Goal: Task Accomplishment & Management: Manage account settings

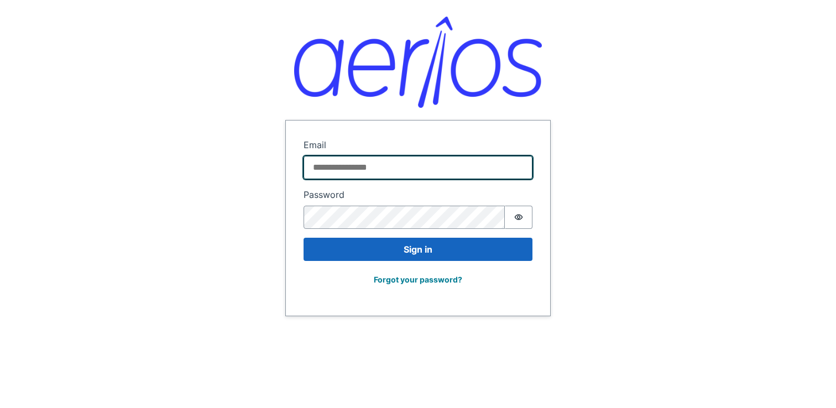
click at [381, 161] on input "Email" at bounding box center [417, 167] width 229 height 23
type input "**********"
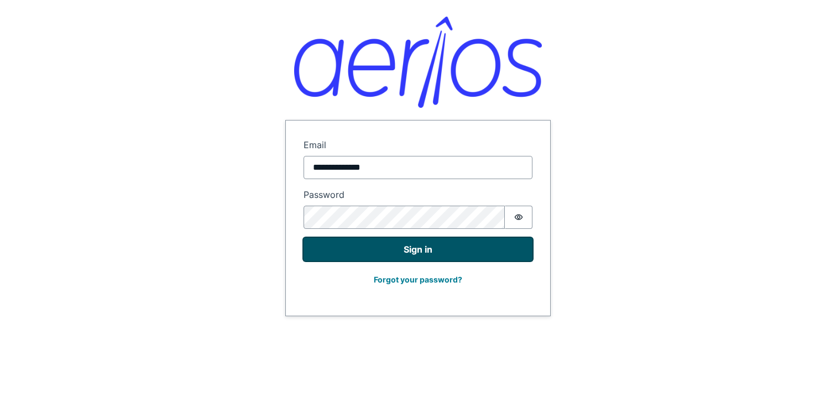
click at [377, 244] on button "Sign in" at bounding box center [417, 249] width 229 height 23
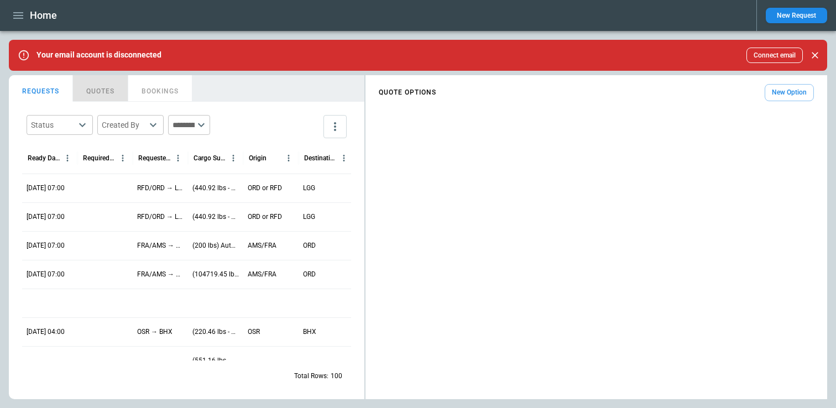
click at [103, 94] on button "QUOTES" at bounding box center [100, 88] width 55 height 27
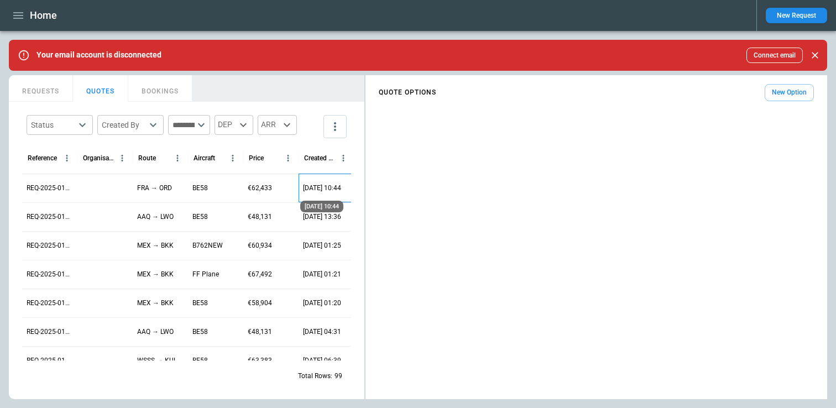
click at [321, 187] on p "08/13/25 10:44" at bounding box center [322, 187] width 38 height 9
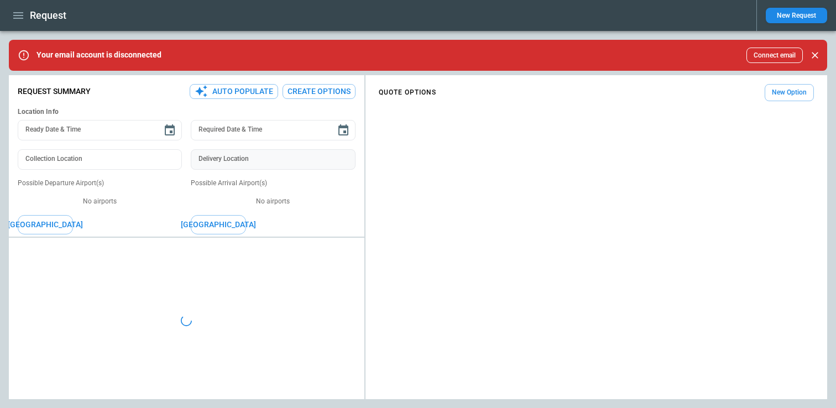
type input "**********"
type input "*******"
type input "***"
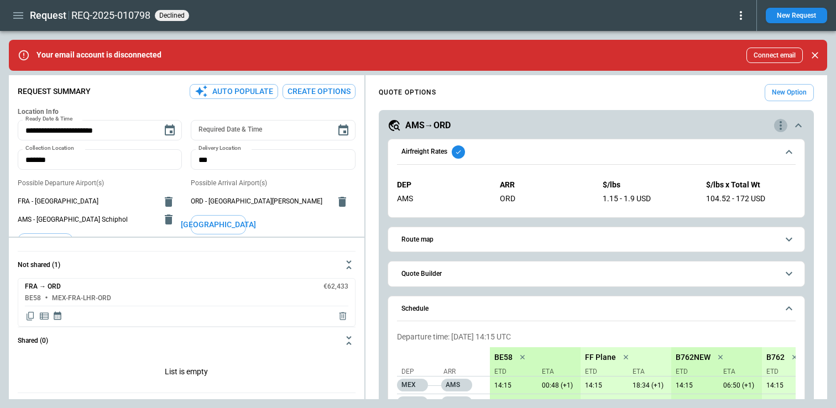
click at [777, 122] on icon "quote-option-actions" at bounding box center [780, 125] width 13 height 13
click at [621, 182] on div at bounding box center [418, 204] width 836 height 408
click at [800, 125] on icon "scrollable content" at bounding box center [798, 125] width 7 height 4
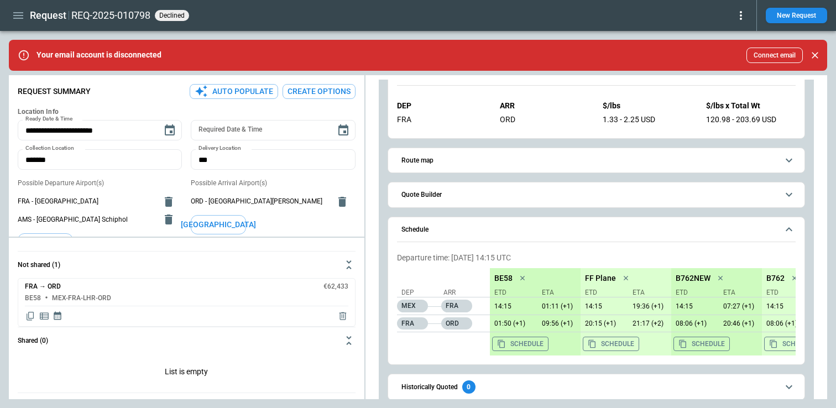
scroll to position [133, 0]
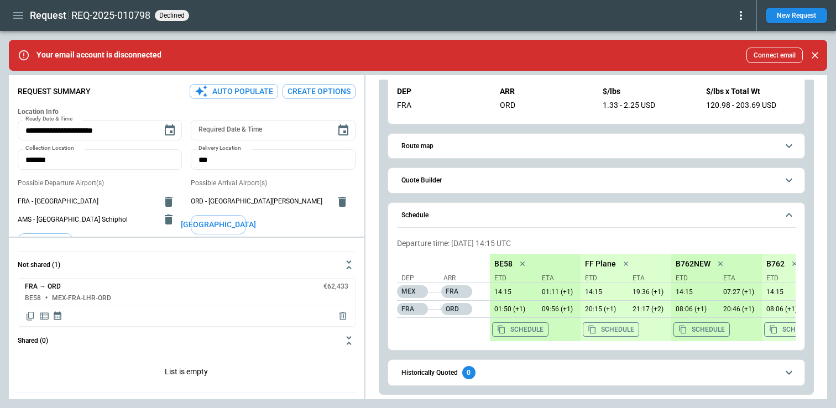
click at [455, 370] on h6 "Historically Quoted" at bounding box center [429, 372] width 56 height 7
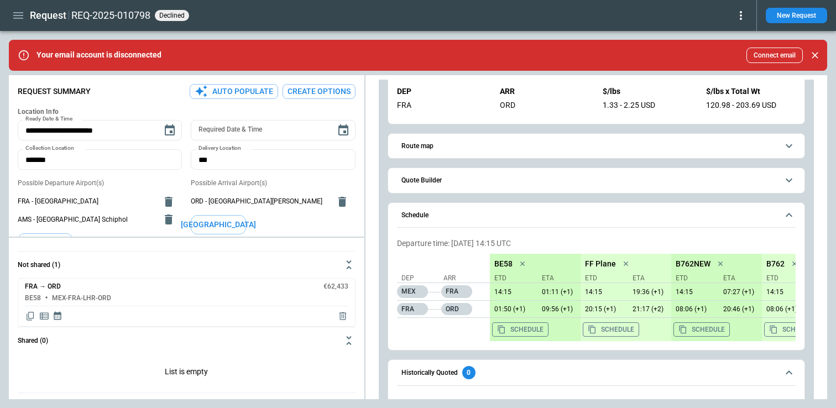
scroll to position [172, 0]
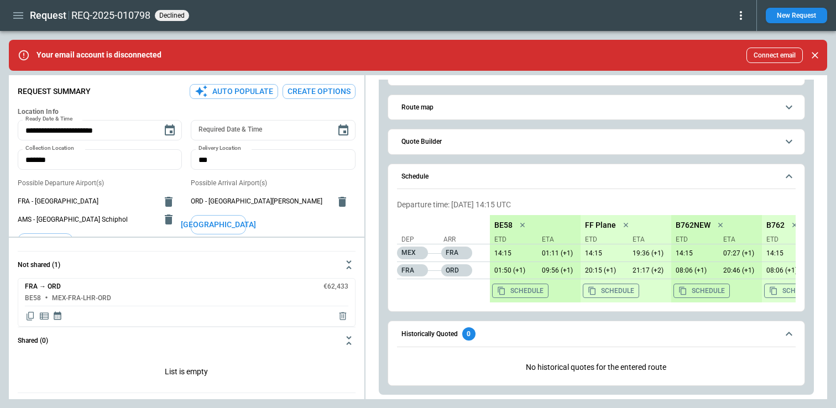
click at [452, 330] on h6 "Historically Quoted" at bounding box center [429, 333] width 56 height 7
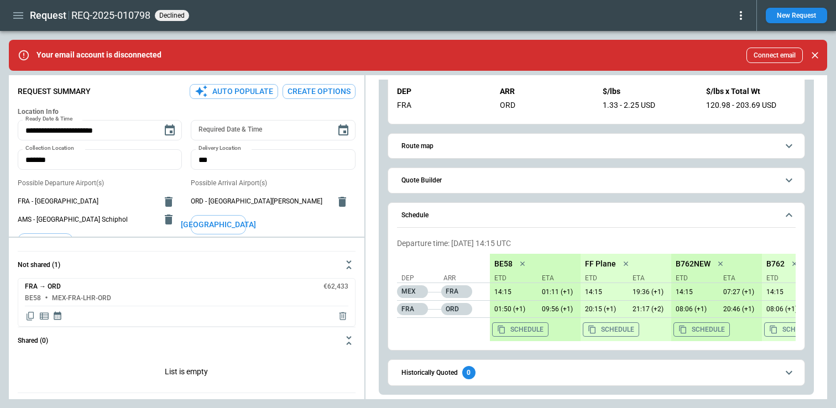
click at [456, 225] on button "Schedule" at bounding box center [596, 215] width 398 height 25
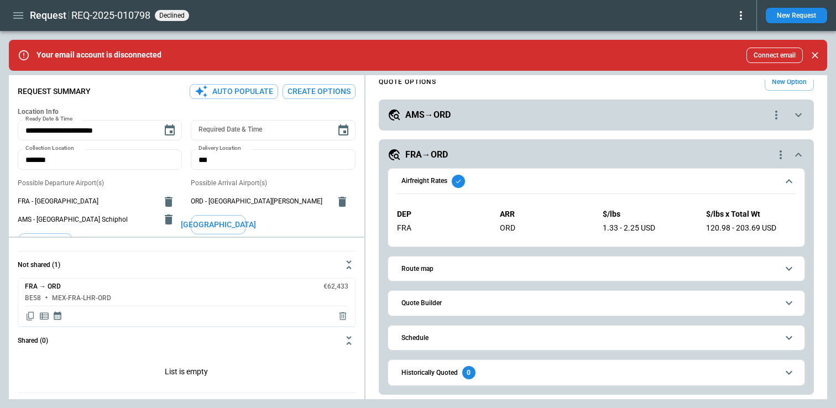
scroll to position [10, 0]
click at [443, 267] on span "Route map" at bounding box center [589, 269] width 376 height 7
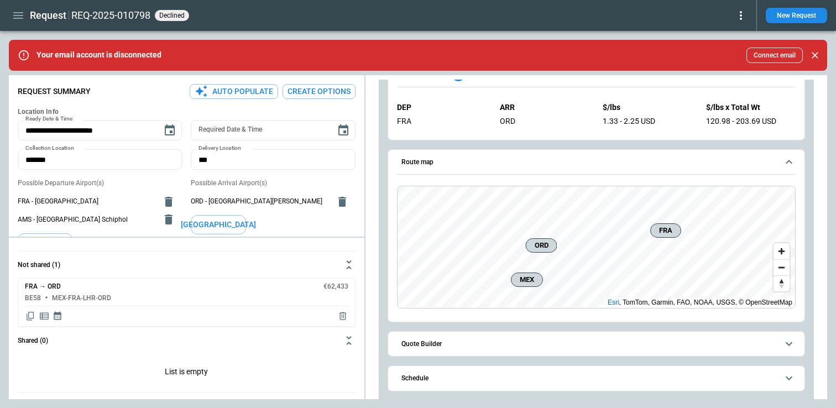
scroll to position [158, 0]
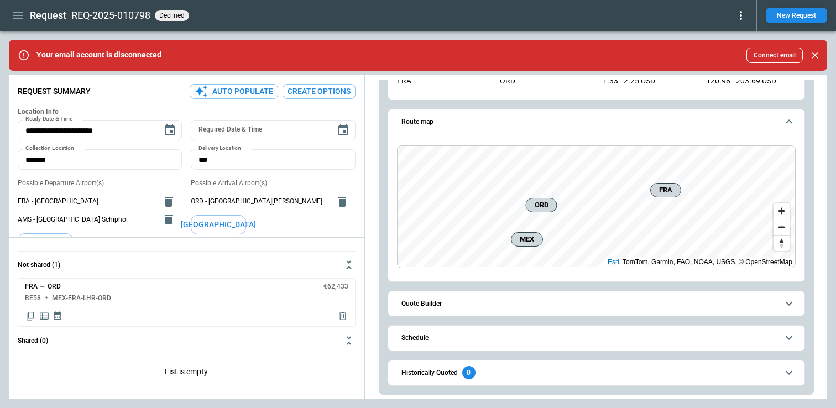
click at [434, 311] on button "Quote Builder" at bounding box center [596, 303] width 398 height 25
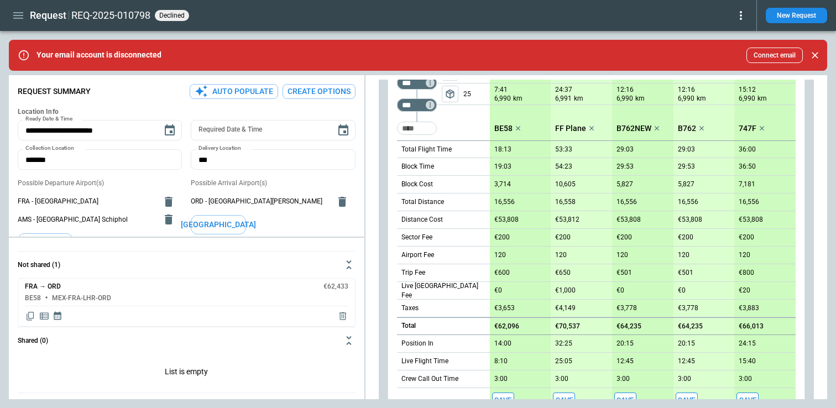
scroll to position [611, 0]
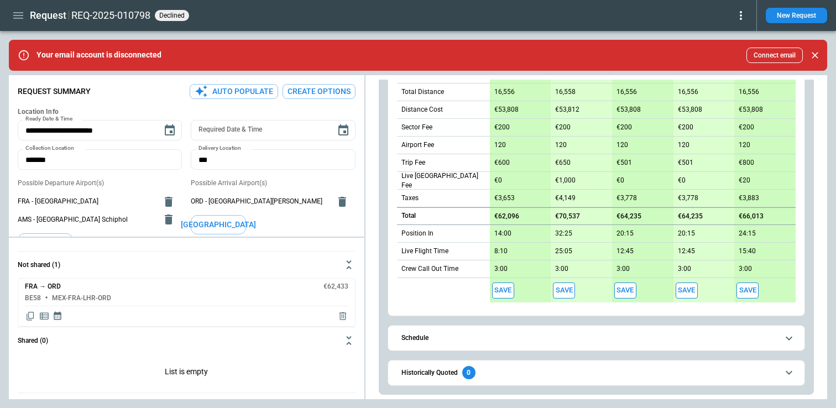
click at [625, 293] on button "Save" at bounding box center [625, 290] width 22 height 16
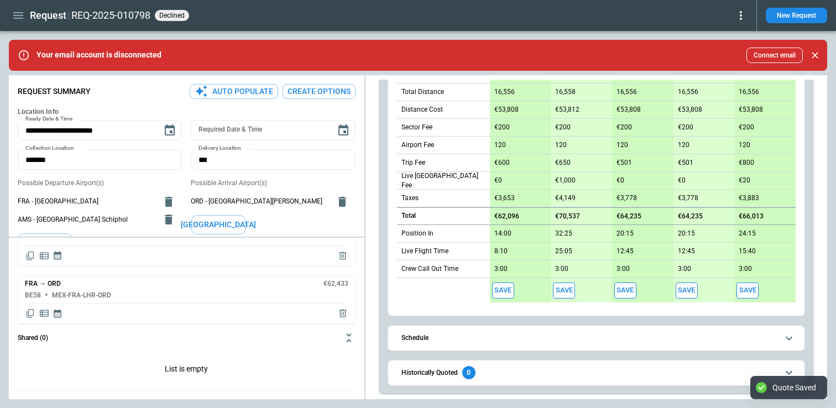
scroll to position [0, 0]
type textarea "*"
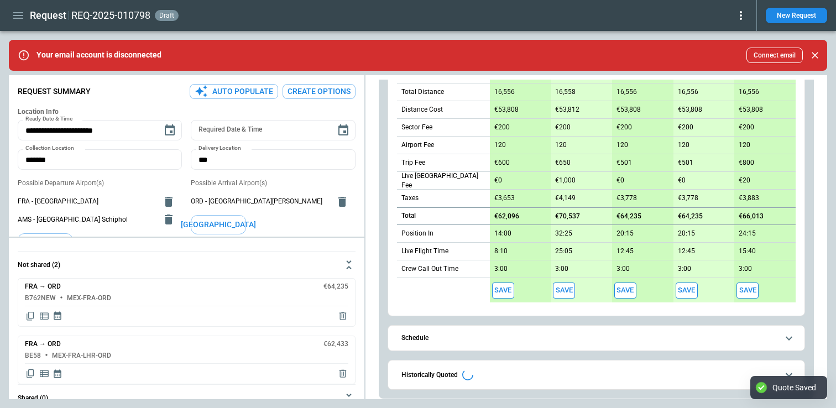
scroll to position [611, 0]
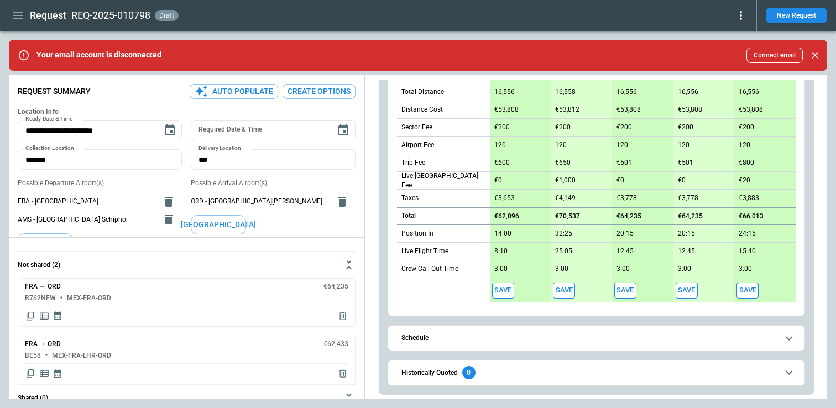
click at [298, 333] on div "FRA → ORD €64,235 B762NEW MEX-FRA-ORD FRA → ORD €62,433 BE58 MEX-FRA-LHR-ORD" at bounding box center [187, 331] width 338 height 106
click at [190, 303] on div "FRA → ORD €64,235 B762NEW MEX-FRA-ORD" at bounding box center [187, 302] width 338 height 49
click at [30, 318] on icon "Copy quote content" at bounding box center [30, 316] width 7 height 8
click at [59, 316] on icon "Display quote schedule" at bounding box center [58, 316] width 8 height 8
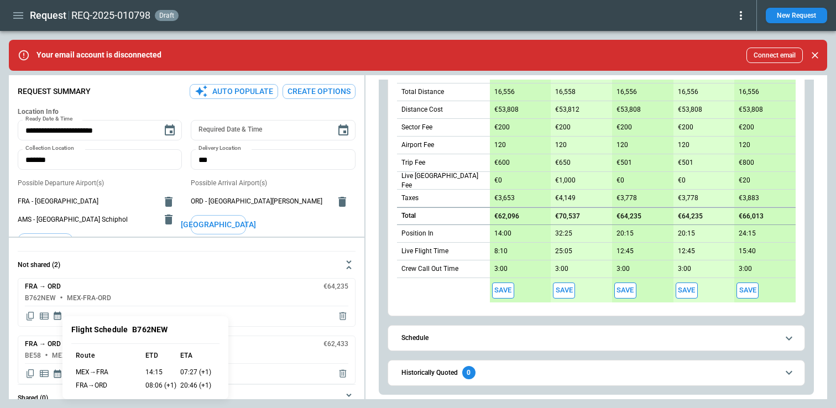
click at [46, 318] on div at bounding box center [418, 204] width 836 height 408
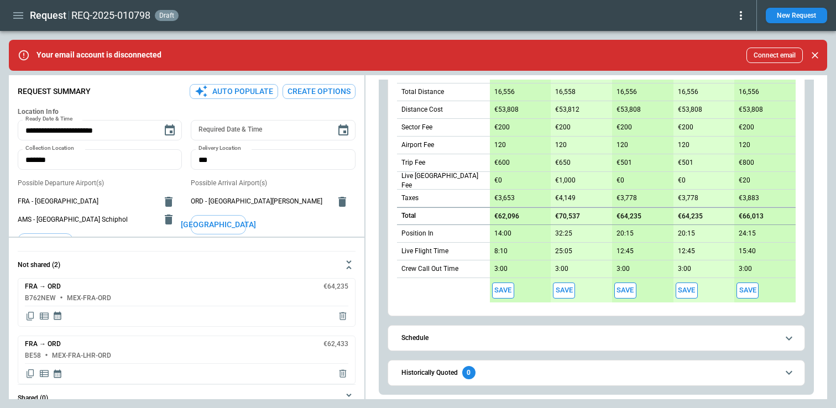
click at [46, 318] on icon "Display detailed quote content" at bounding box center [44, 316] width 11 height 11
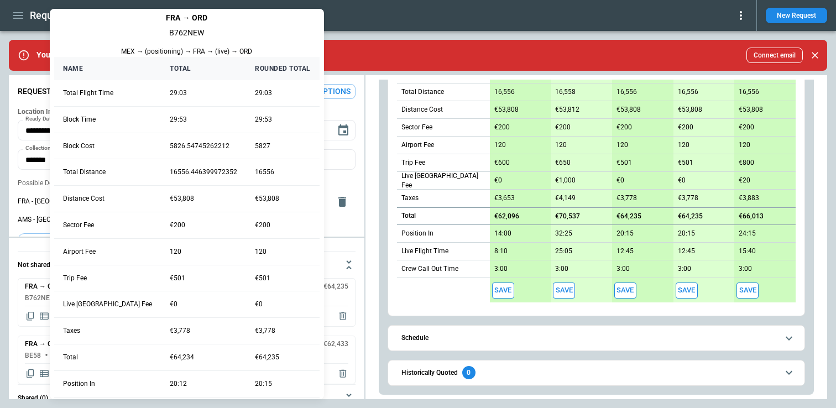
click at [311, 253] on div at bounding box center [418, 204] width 836 height 408
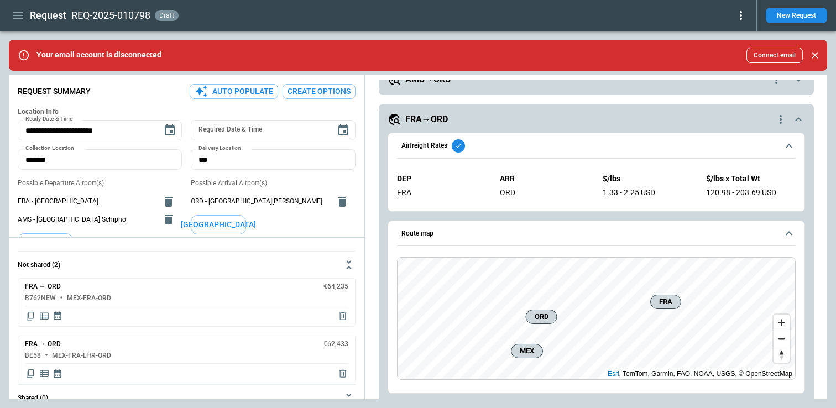
scroll to position [0, 0]
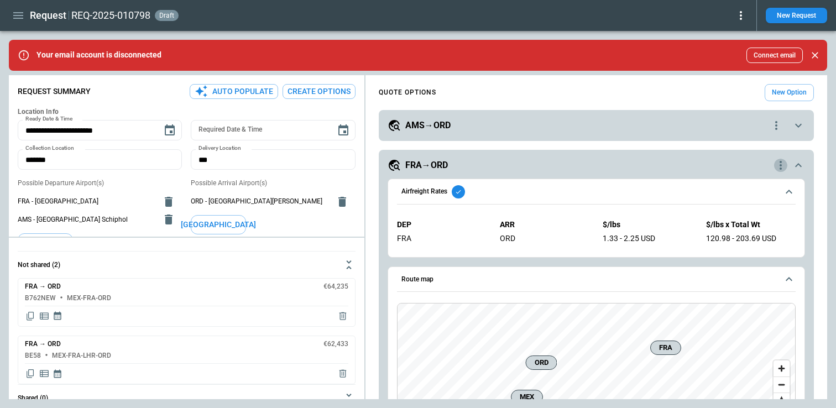
click at [778, 161] on icon "quote-option-actions" at bounding box center [780, 165] width 13 height 13
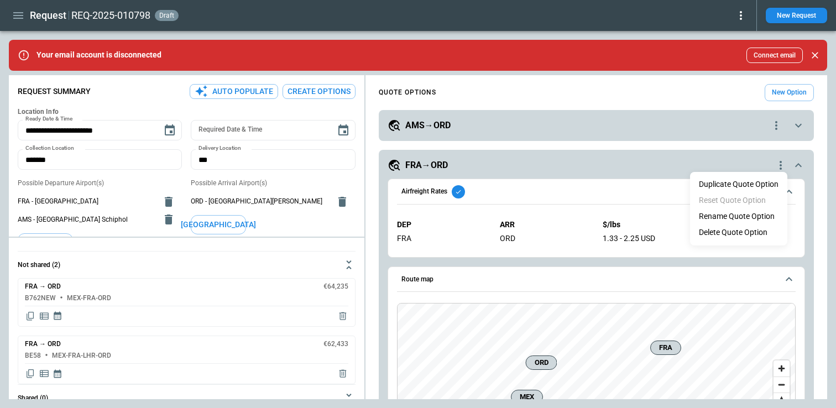
click at [634, 160] on div at bounding box center [418, 204] width 836 height 408
click at [610, 167] on div "FRA→ORD" at bounding box center [580, 165] width 386 height 13
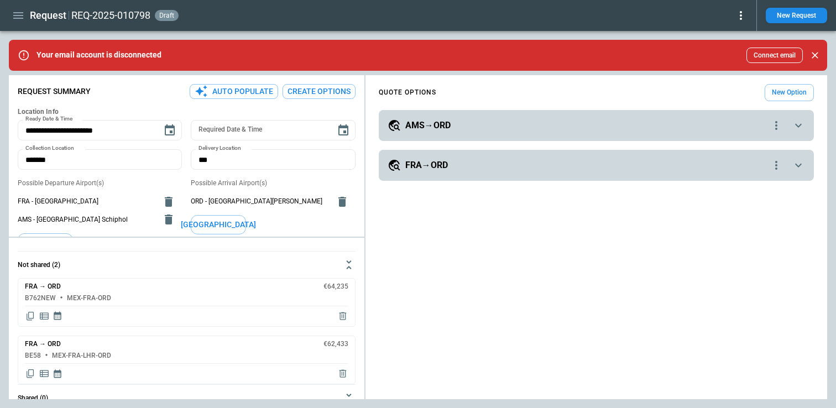
click at [779, 126] on icon "quote-option-actions" at bounding box center [775, 125] width 13 height 13
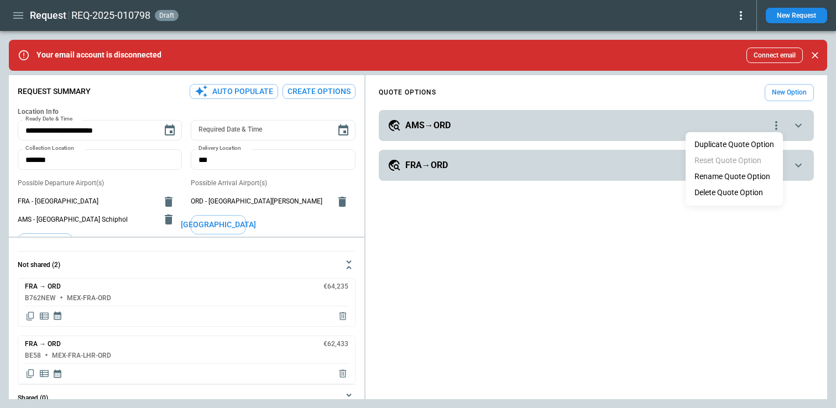
click at [658, 151] on div at bounding box center [418, 204] width 836 height 408
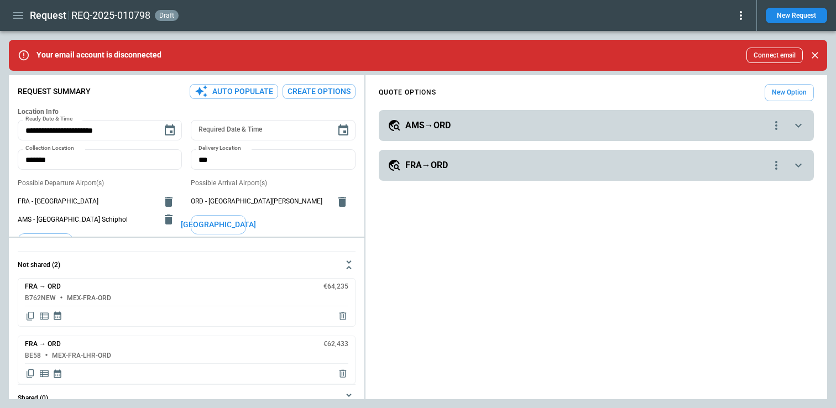
click at [800, 126] on icon "scrollable content" at bounding box center [797, 125] width 13 height 13
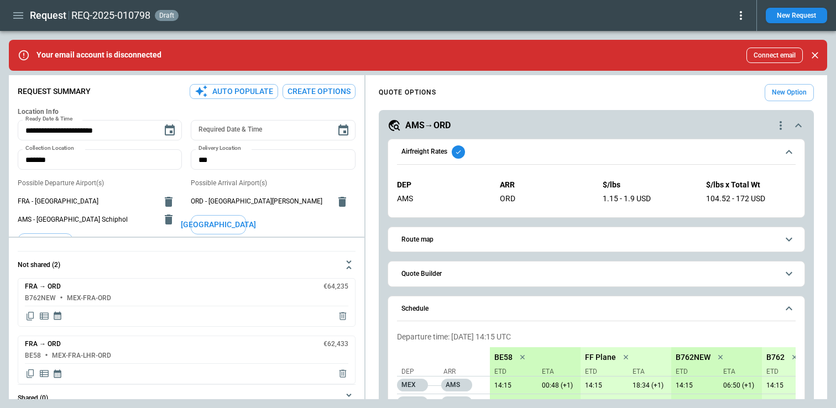
click at [660, 156] on span "Airfreight Rates" at bounding box center [589, 151] width 376 height 13
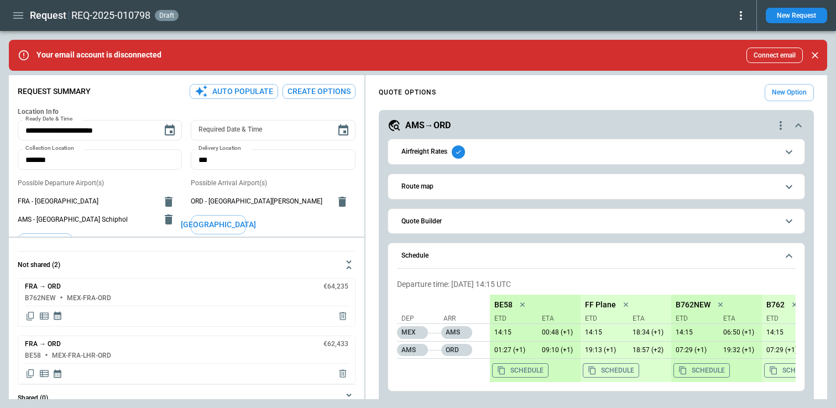
click at [606, 250] on button "Schedule" at bounding box center [596, 255] width 398 height 25
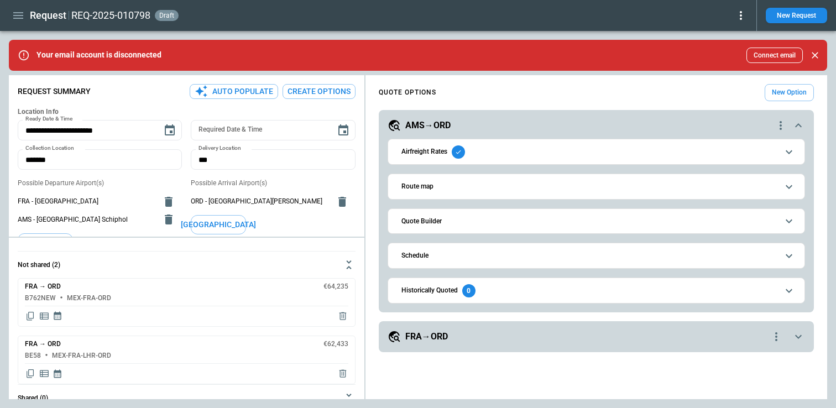
click at [559, 221] on span "Quote Builder" at bounding box center [589, 221] width 376 height 7
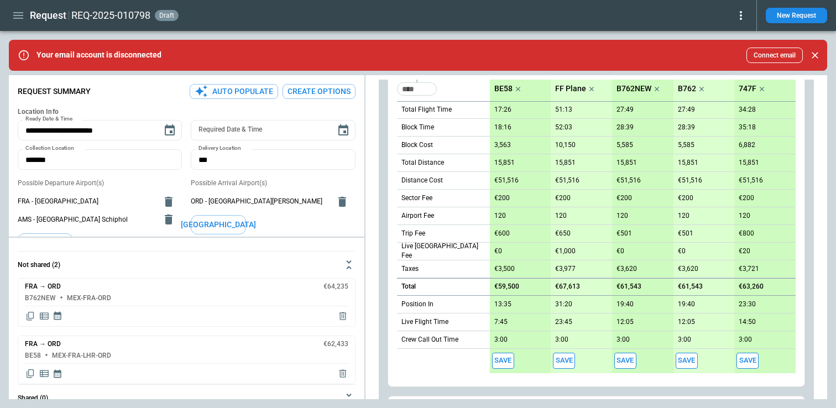
scroll to position [335, 0]
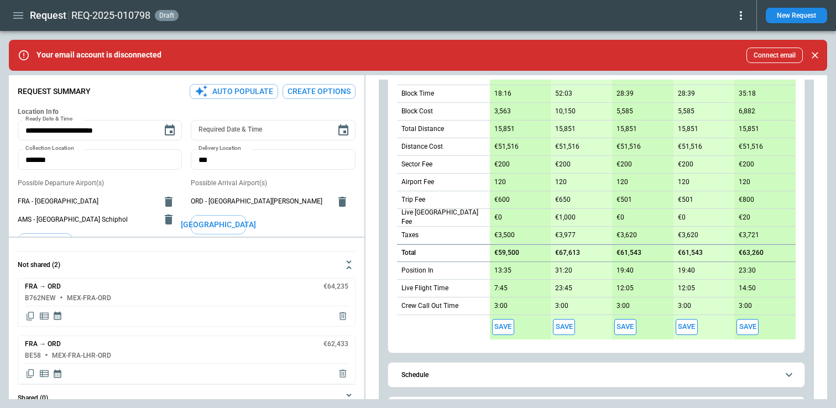
click at [150, 295] on div "B762NEW MEX-FRA-ORD" at bounding box center [186, 298] width 323 height 7
click at [46, 295] on h6 "B762NEW" at bounding box center [40, 298] width 31 height 7
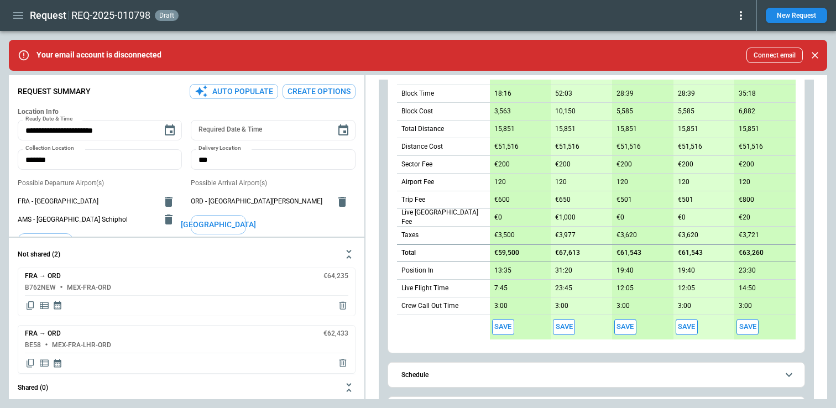
scroll to position [3, 0]
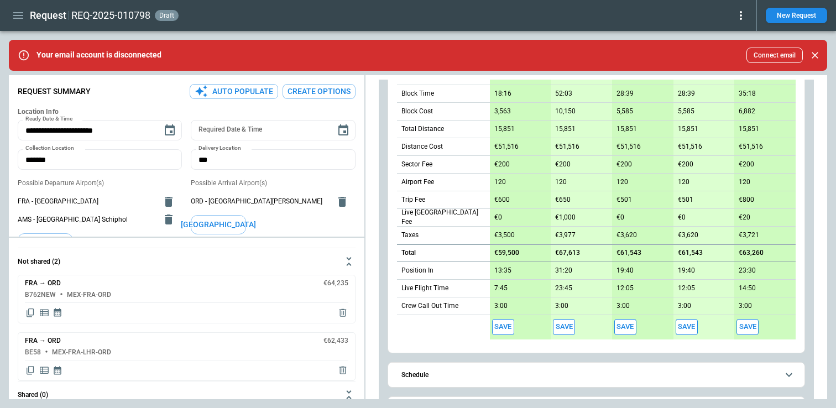
click at [117, 301] on div "FRA → ORD €64,235 B762NEW MEX-FRA-ORD" at bounding box center [187, 299] width 338 height 49
click at [340, 286] on h6 "€64,235" at bounding box center [335, 283] width 25 height 7
click at [199, 295] on div "B762NEW MEX-FRA-ORD" at bounding box center [186, 298] width 323 height 7
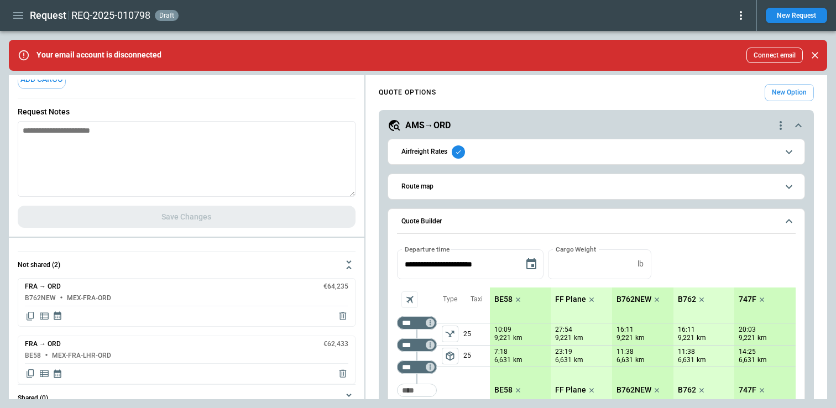
click at [441, 221] on span "Quote Builder" at bounding box center [589, 221] width 376 height 7
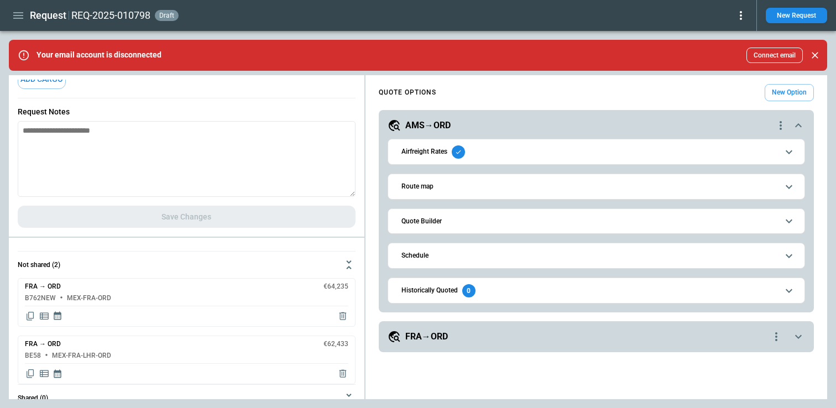
click at [153, 298] on div "B762NEW MEX-FRA-ORD" at bounding box center [186, 298] width 323 height 7
click at [49, 297] on h6 "B762NEW" at bounding box center [40, 298] width 31 height 7
click at [330, 286] on h6 "€64,235" at bounding box center [335, 286] width 25 height 7
click at [58, 314] on icon "Display quote schedule" at bounding box center [58, 316] width 8 height 8
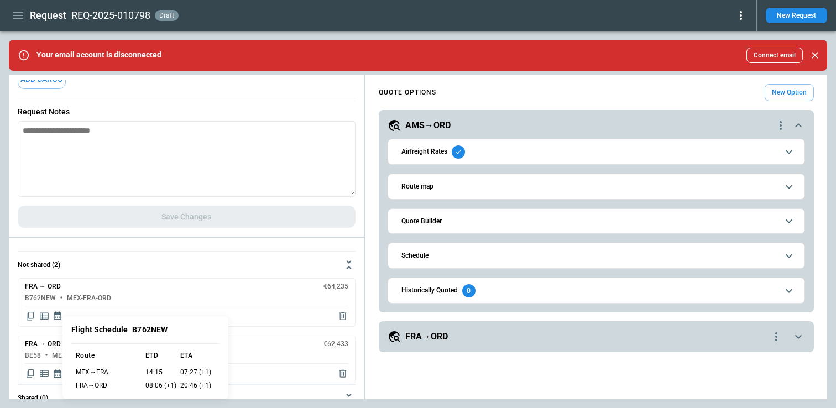
click at [42, 311] on div at bounding box center [418, 204] width 836 height 408
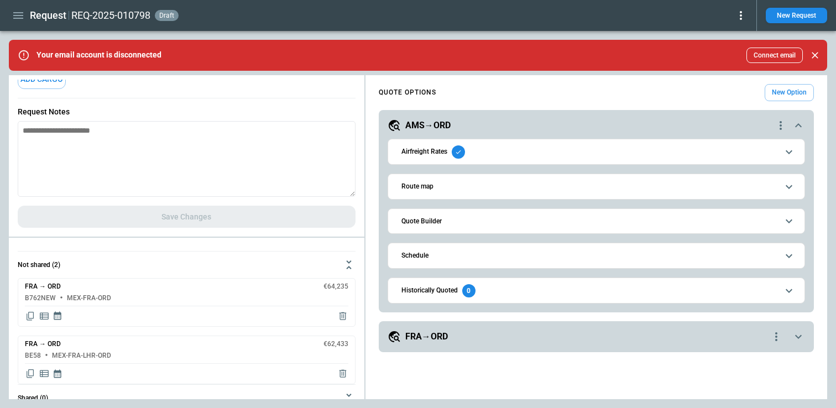
click at [48, 317] on icon "Display detailed quote content" at bounding box center [44, 316] width 9 height 7
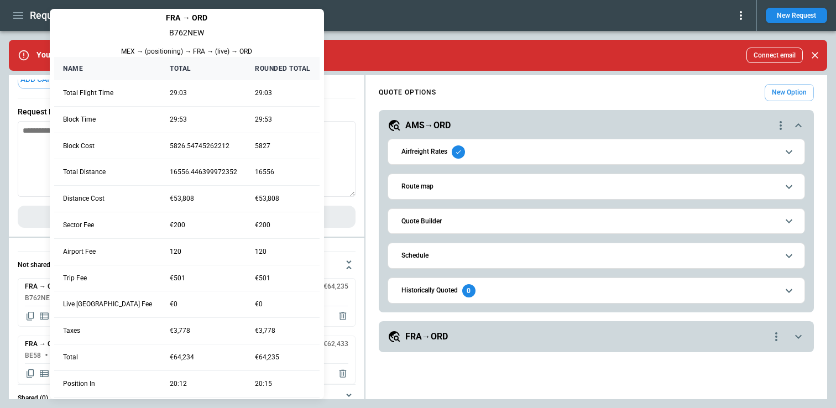
click at [31, 318] on div at bounding box center [418, 204] width 836 height 408
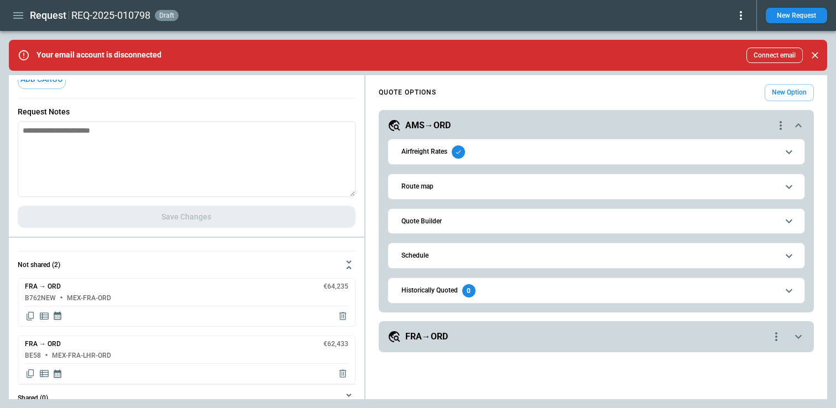
click at [30, 314] on div "FRA → ORD B762NEW MEX → (positioning) → FRA → (live) → ORD Name Total Rounded T…" at bounding box center [418, 204] width 836 height 408
click at [30, 314] on icon "Copy quote content" at bounding box center [30, 316] width 11 height 11
click at [258, 201] on div "Request Notes *" at bounding box center [187, 151] width 338 height 107
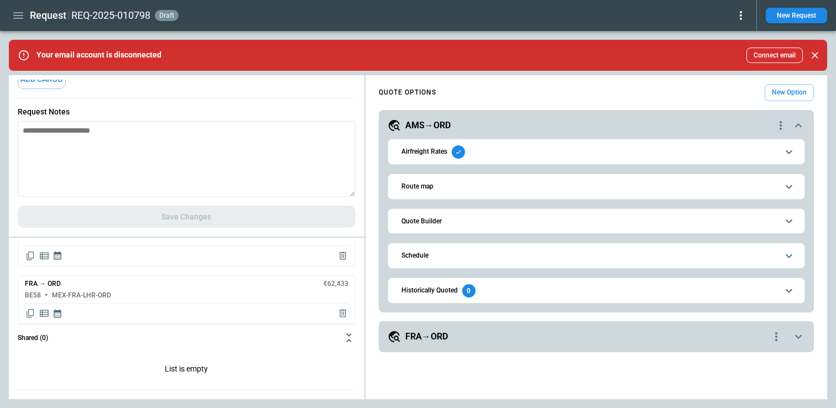
click at [176, 372] on p "List is empty" at bounding box center [187, 370] width 338 height 39
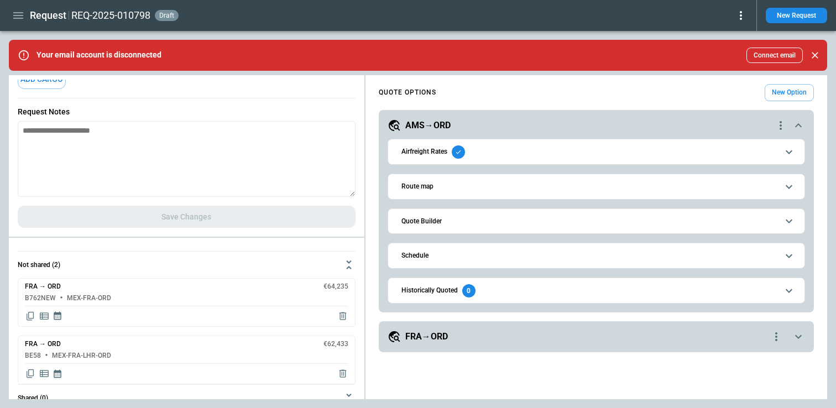
click at [741, 15] on icon at bounding box center [740, 15] width 2 height 9
click at [250, 202] on div at bounding box center [418, 204] width 836 height 408
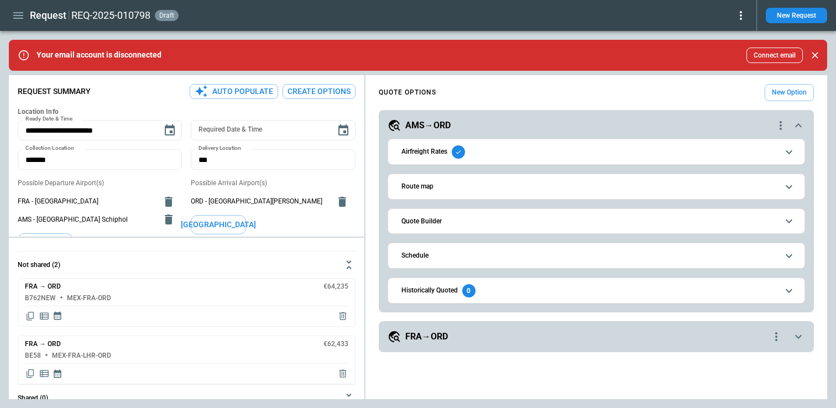
click at [14, 17] on icon "button" at bounding box center [18, 15] width 13 height 13
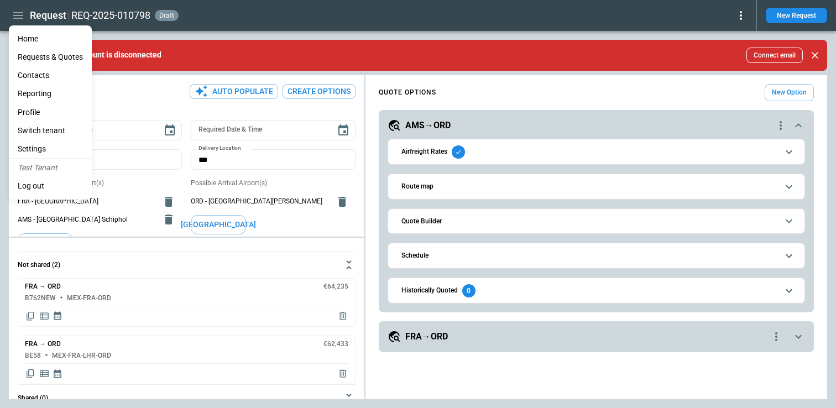
click at [48, 61] on Quotes "Requests & Quotes" at bounding box center [50, 57] width 83 height 18
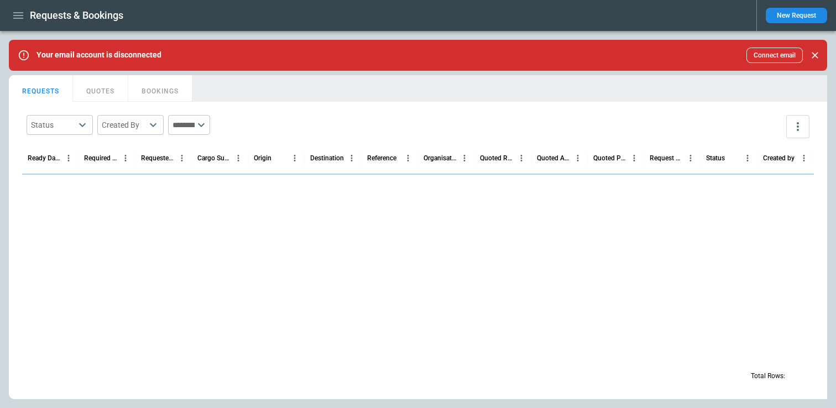
click at [102, 90] on button "QUOTES" at bounding box center [100, 88] width 55 height 27
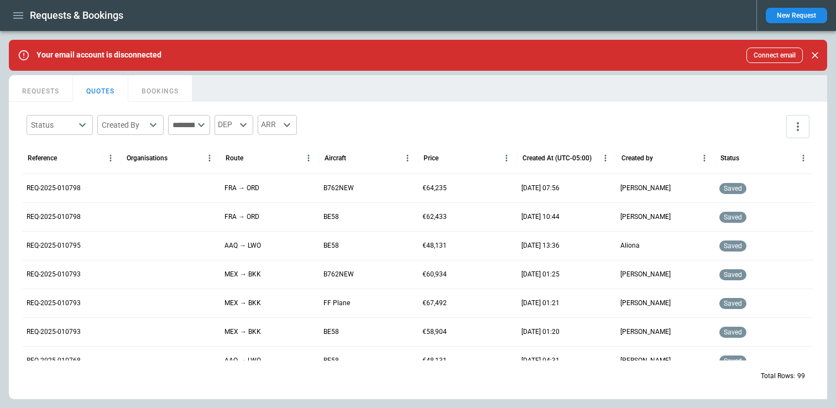
click at [798, 129] on icon "more" at bounding box center [797, 126] width 2 height 9
click at [760, 164] on div "View Settings" at bounding box center [764, 169] width 75 height 13
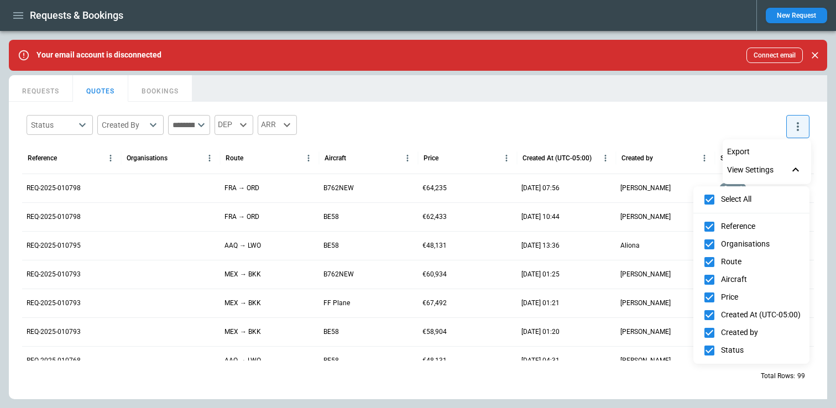
click at [568, 141] on div at bounding box center [418, 204] width 836 height 408
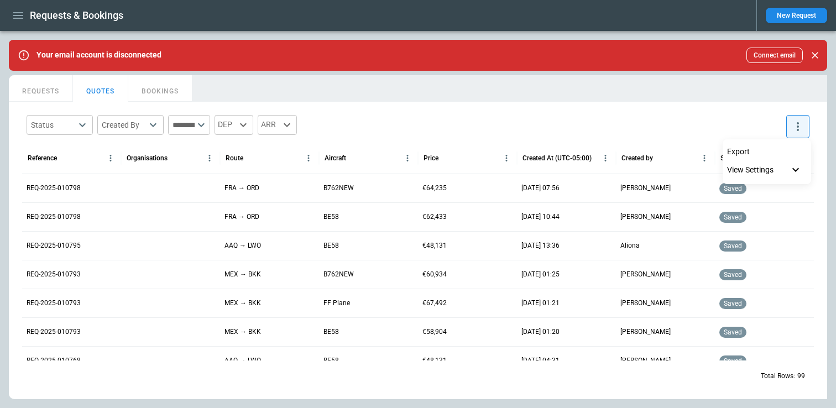
click at [62, 191] on div at bounding box center [418, 204] width 836 height 408
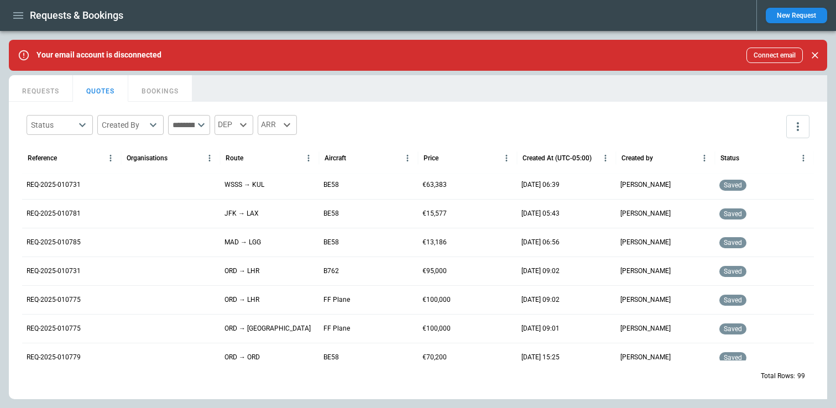
scroll to position [180, 0]
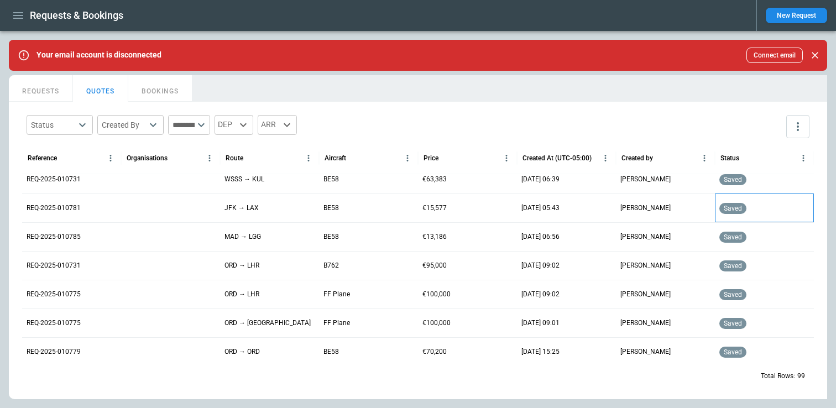
click at [731, 211] on span "saved" at bounding box center [732, 208] width 23 height 8
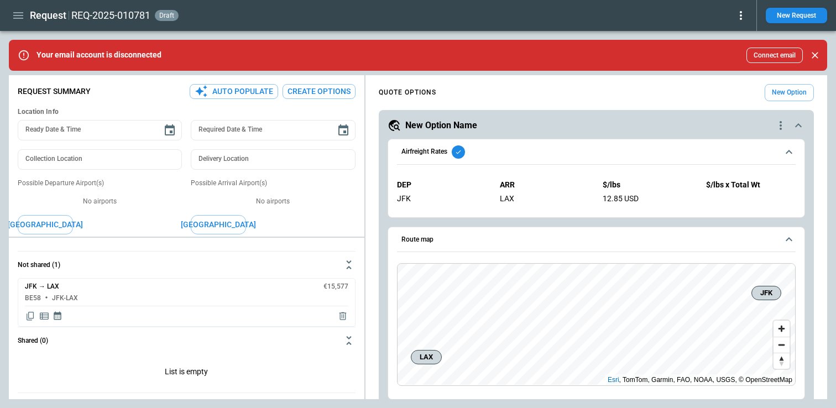
scroll to position [3, 0]
click at [234, 297] on div "BE58 JFK-LAX" at bounding box center [186, 295] width 323 height 7
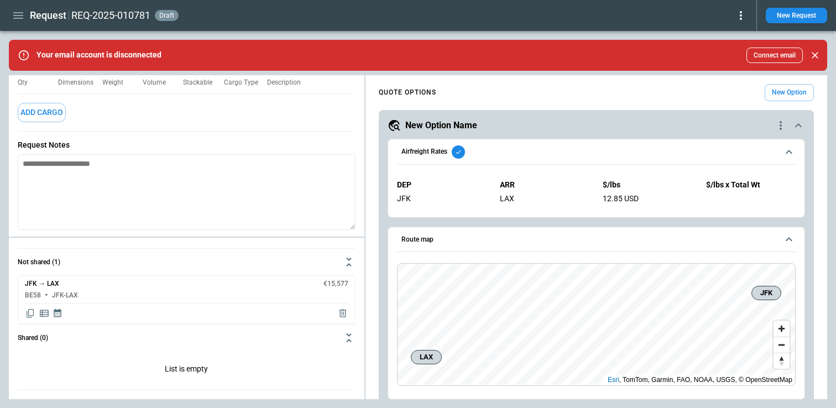
scroll to position [222, 0]
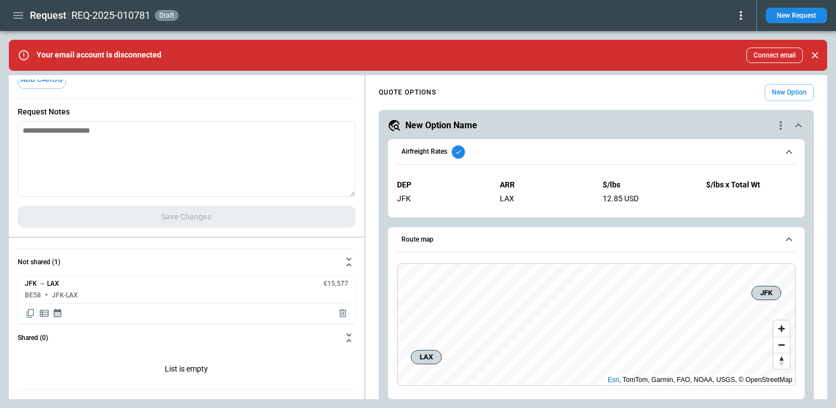
type textarea "*"
click at [128, 143] on textarea at bounding box center [187, 159] width 338 height 76
type textarea "*"
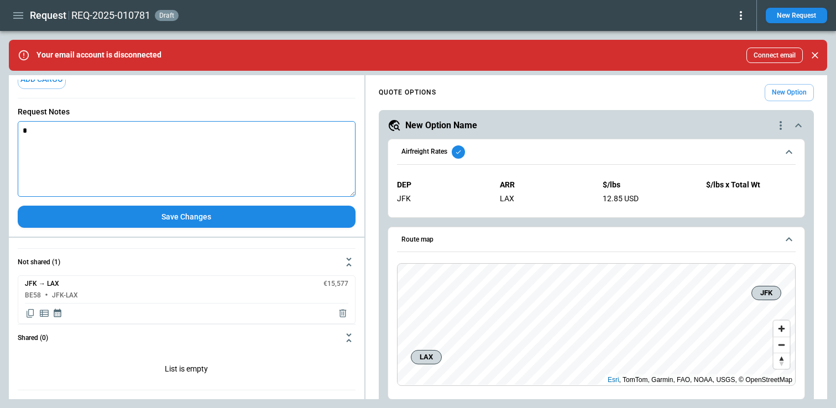
type textarea "**"
type textarea "*"
type textarea "***"
type textarea "*"
type textarea "****"
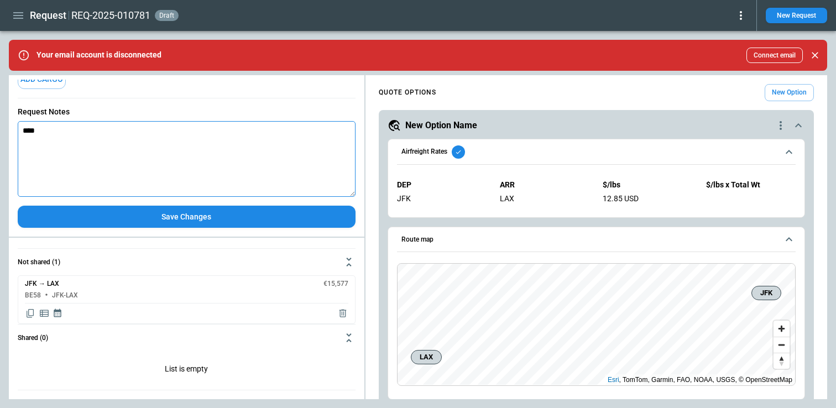
type textarea "*"
type textarea "****"
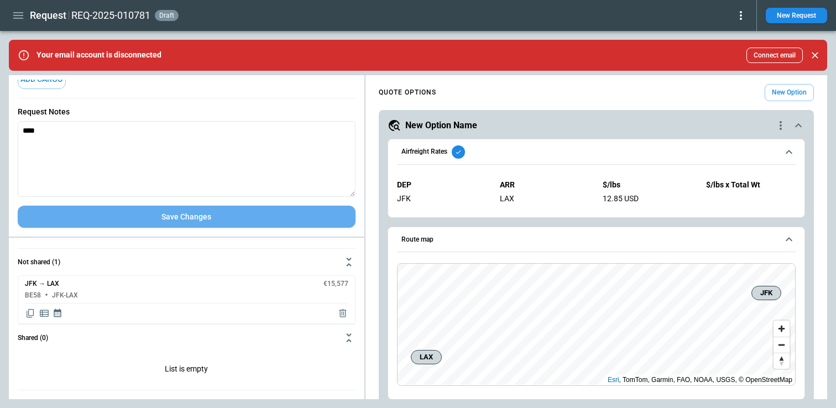
click at [182, 214] on button "Save Changes" at bounding box center [187, 217] width 338 height 23
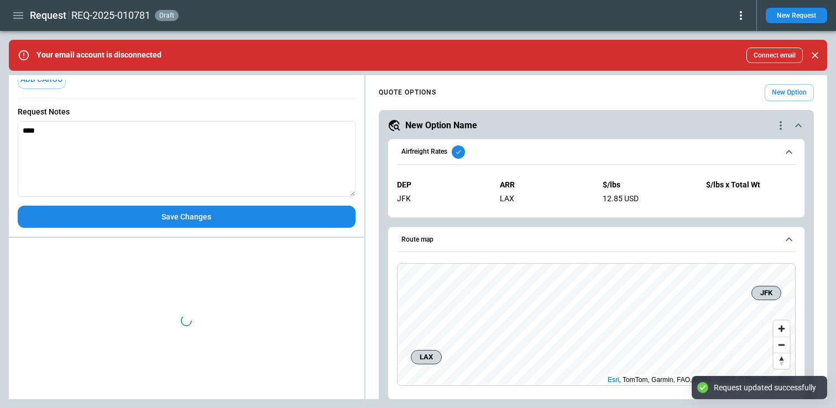
scroll to position [0, 0]
type textarea "*"
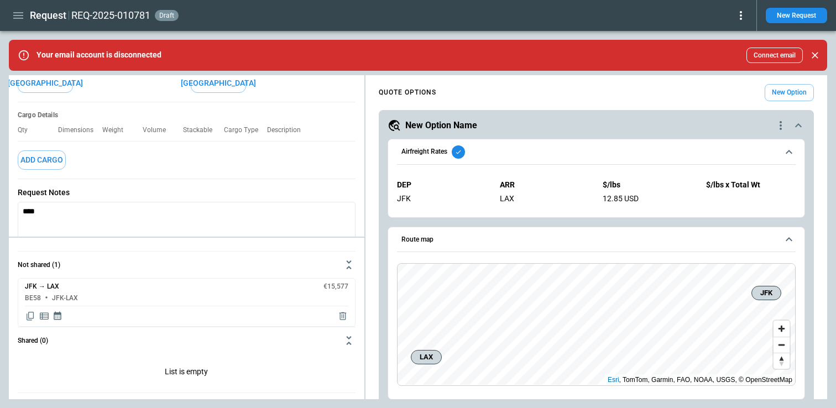
scroll to position [142, 0]
click at [191, 134] on div "Qty Dimensions Weight Volume Stackable Cargo Type Description" at bounding box center [187, 129] width 338 height 23
click at [190, 128] on p "Stackable" at bounding box center [202, 129] width 38 height 8
click at [158, 128] on p "Volume" at bounding box center [159, 129] width 32 height 8
click at [103, 134] on div "Qty Dimensions Weight Volume Stackable Cargo Type Description" at bounding box center [187, 129] width 338 height 23
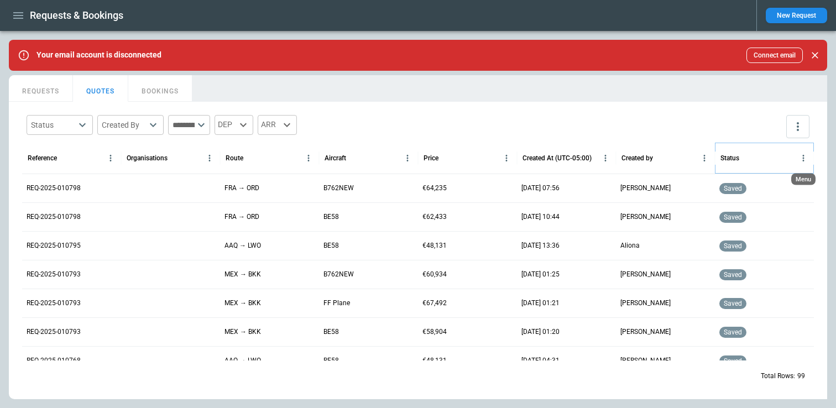
click at [802, 162] on icon "Status column menu" at bounding box center [803, 158] width 10 height 10
click at [707, 147] on div at bounding box center [703, 158] width 15 height 30
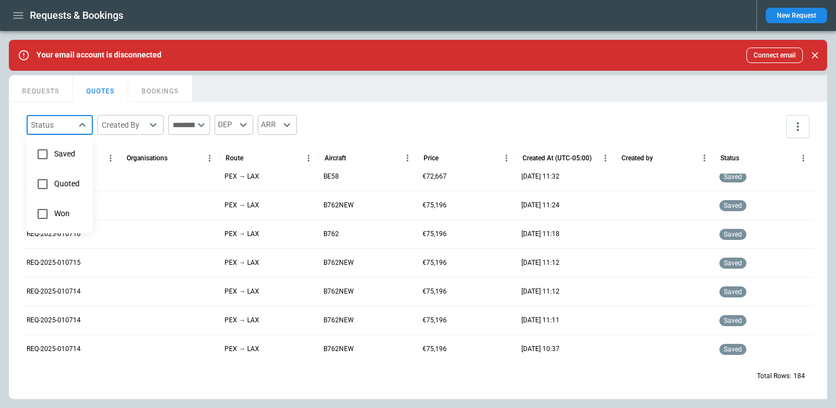
click at [87, 122] on body "Requests & Bookings New Request Your email account is disconnected Connect emai…" at bounding box center [418, 204] width 836 height 408
type input "********"
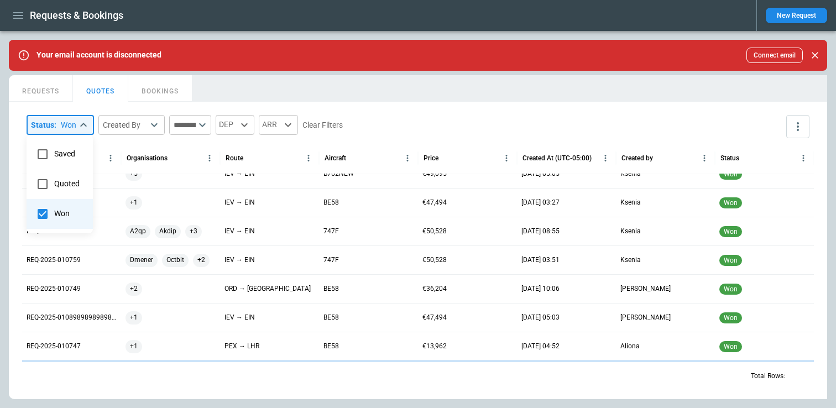
click at [439, 107] on div at bounding box center [418, 204] width 836 height 408
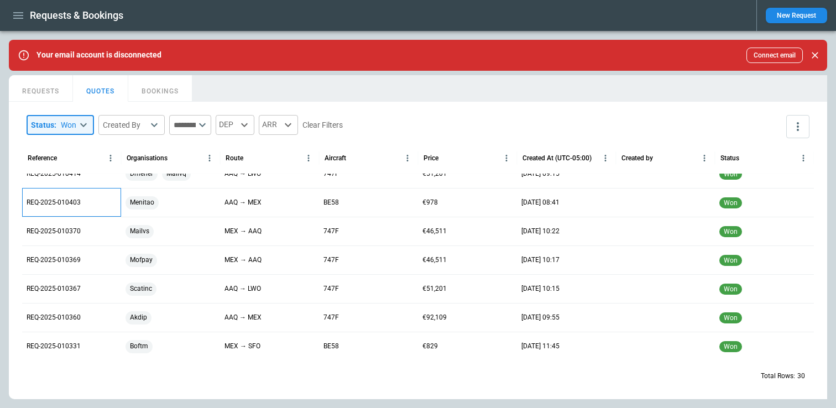
click at [49, 203] on p "REQ-2025-010403" at bounding box center [54, 202] width 54 height 9
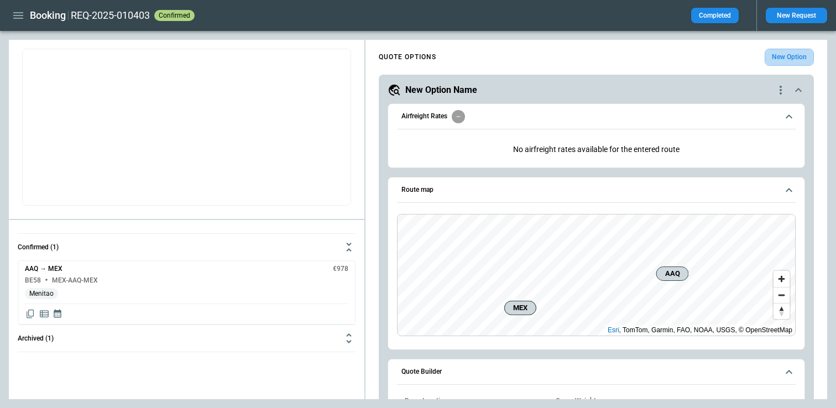
click at [789, 55] on button "New Option" at bounding box center [788, 57] width 49 height 17
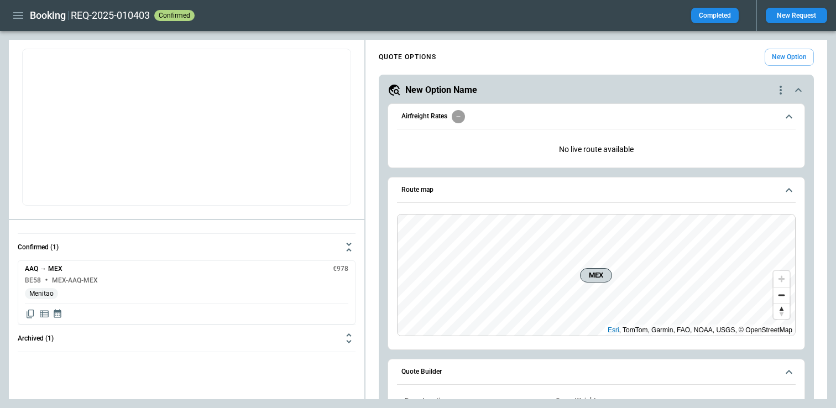
click at [17, 11] on icon "button" at bounding box center [18, 15] width 13 height 13
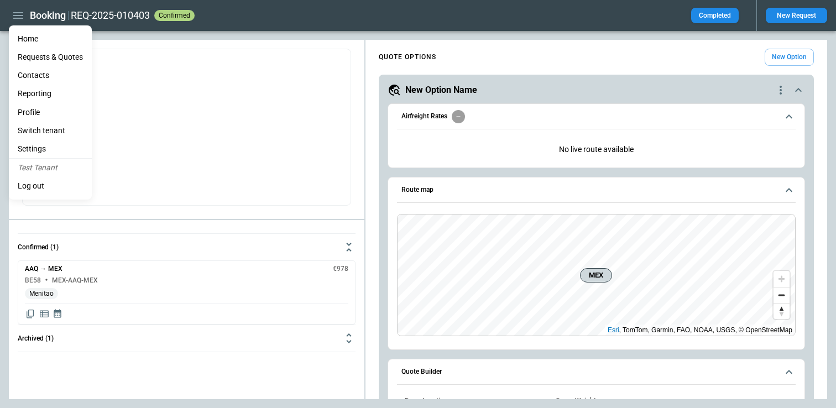
click at [43, 56] on Quotes "Requests & Quotes" at bounding box center [50, 57] width 83 height 18
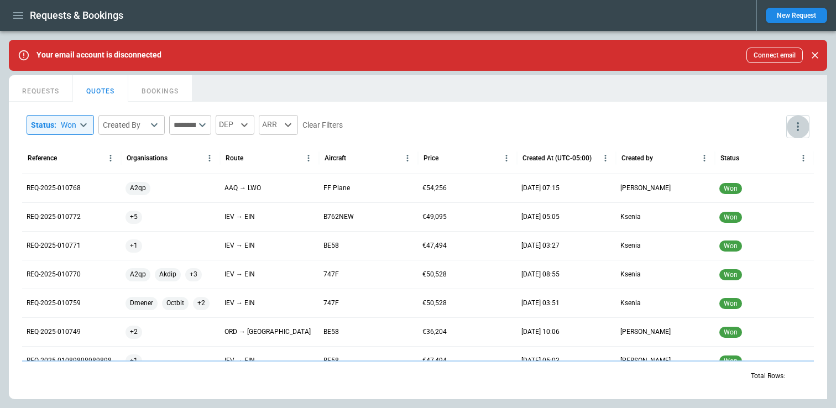
click at [793, 133] on icon "more" at bounding box center [797, 126] width 13 height 13
click at [759, 172] on p "View Settings" at bounding box center [750, 169] width 46 height 9
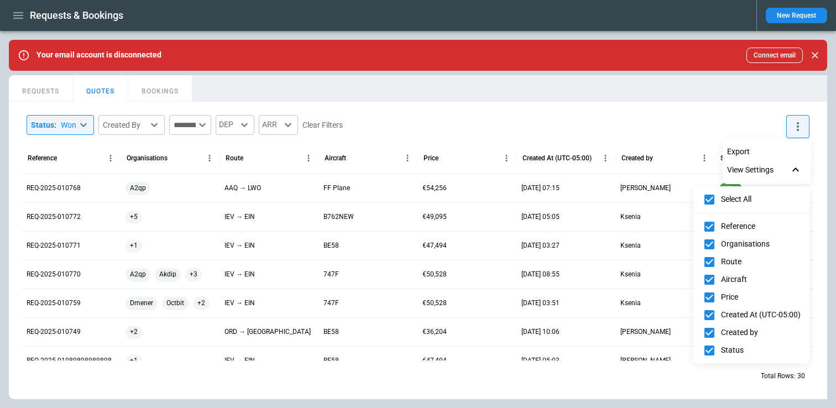
click at [666, 128] on div at bounding box center [418, 204] width 836 height 408
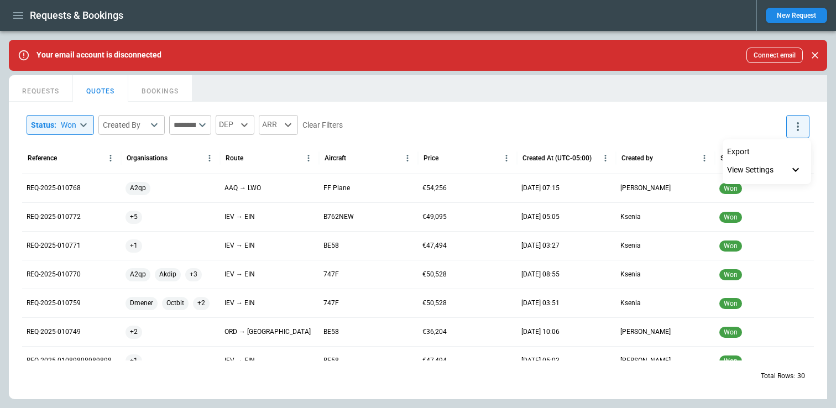
click at [543, 246] on div at bounding box center [418, 204] width 836 height 408
click at [45, 217] on p "REQ-2025-010772" at bounding box center [54, 216] width 54 height 9
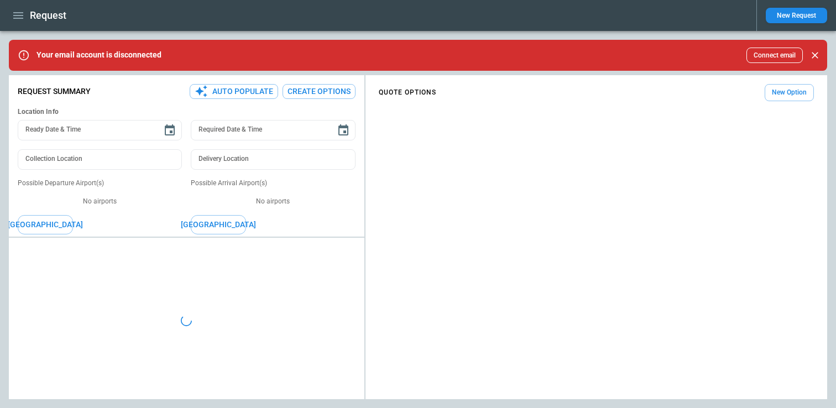
type textarea "*"
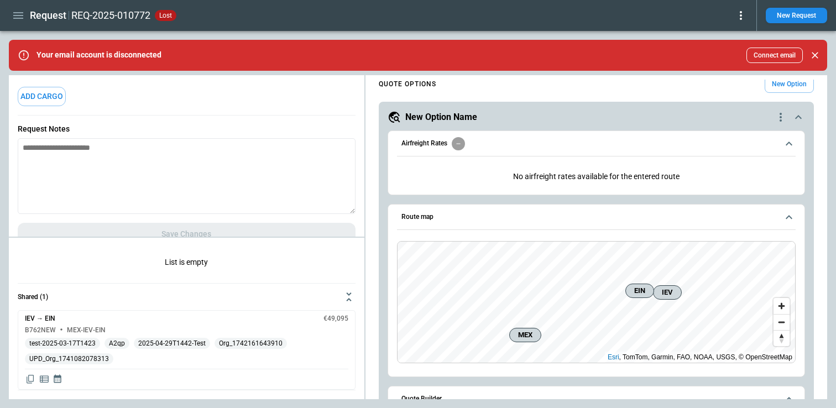
scroll to position [222, 0]
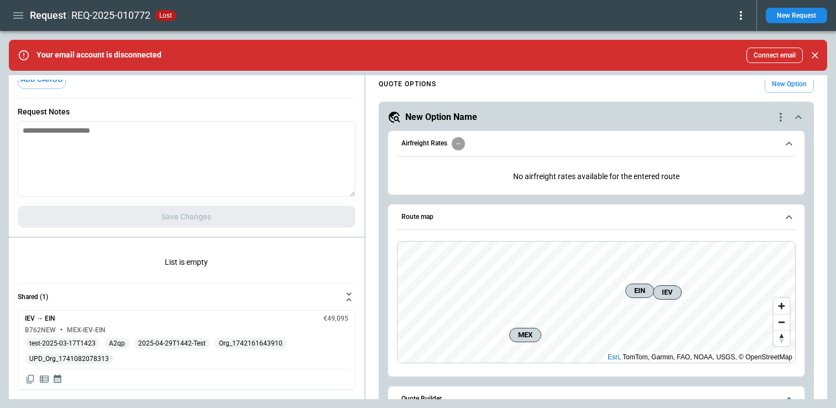
click at [154, 312] on div "IEV → EIN €49,095 B762NEW MEX-IEV-EIN test-2025-03-17T1423 A2qp 2025-04-29T1442…" at bounding box center [187, 350] width 338 height 80
click at [190, 311] on div "IEV → EIN €49,095 B762NEW MEX-IEV-EIN test-2025-03-17T1423 A2qp 2025-04-29T1442…" at bounding box center [187, 350] width 338 height 80
click at [97, 334] on div "IEV → EIN €49,095 B762NEW MEX-IEV-EIN test-2025-03-17T1423 A2qp 2025-04-29T1442…" at bounding box center [187, 350] width 338 height 80
click at [88, 338] on div "test-2025-03-17T1423" at bounding box center [62, 343] width 75 height 11
click at [353, 327] on div "IEV → EIN €49,095 B762NEW MEX-IEV-EIN test-2025-03-17T1423 A2qp 2025-04-29T1442…" at bounding box center [187, 350] width 338 height 80
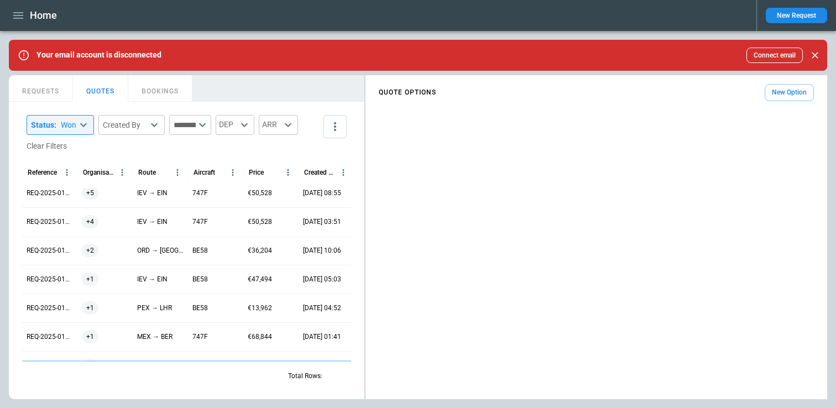
scroll to position [83, 0]
click at [40, 251] on p "REQ-2025-010749" at bounding box center [50, 248] width 46 height 9
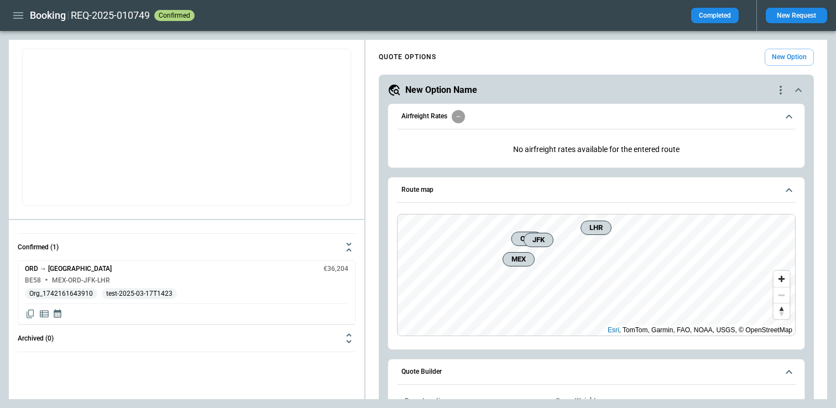
click at [235, 280] on div "BE58 MEX-ORD-JFK-LHR" at bounding box center [186, 280] width 323 height 7
click at [169, 19] on div "confirmed" at bounding box center [174, 15] width 40 height 11
click at [709, 17] on button "Completed" at bounding box center [715, 15] width 48 height 15
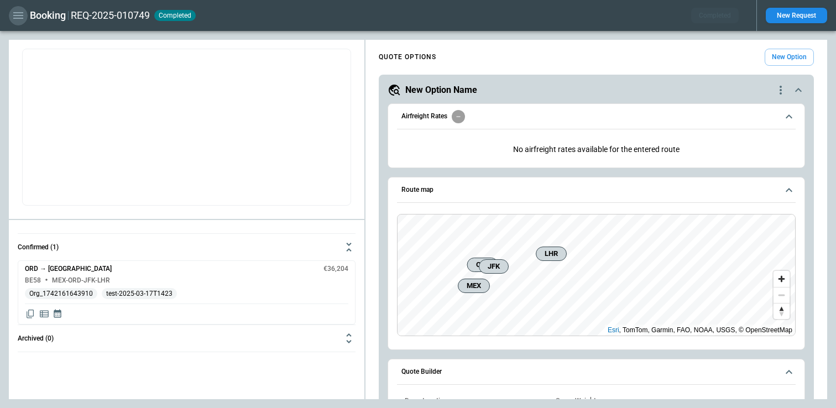
click at [24, 14] on icon "button" at bounding box center [18, 15] width 13 height 13
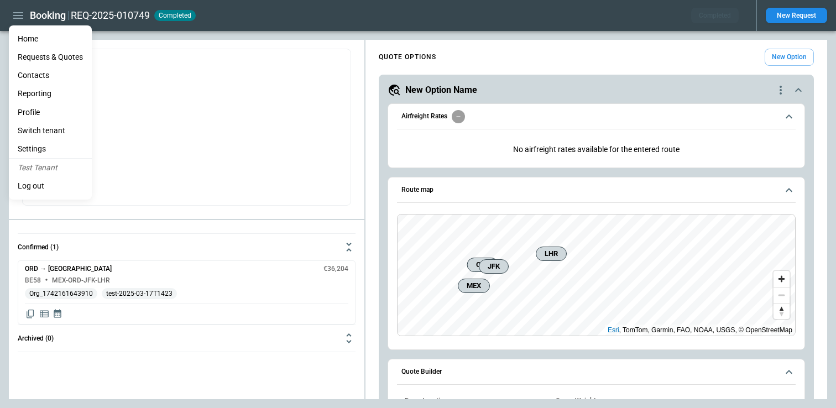
click at [32, 55] on Quotes "Requests & Quotes" at bounding box center [50, 57] width 83 height 18
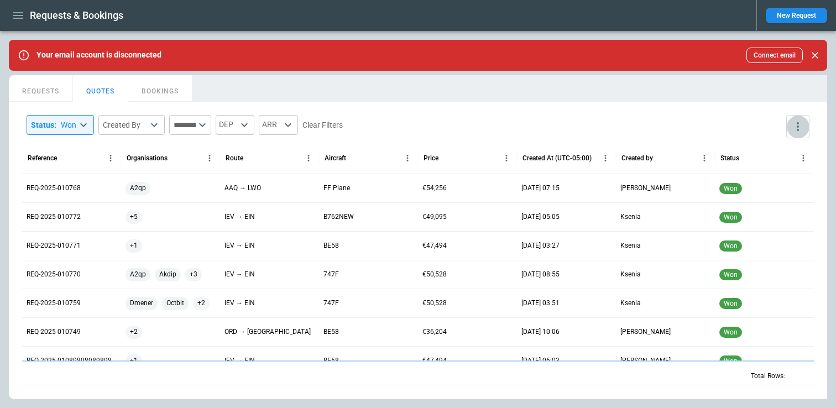
click at [798, 130] on icon "more" at bounding box center [797, 126] width 2 height 9
click at [136, 123] on div at bounding box center [418, 204] width 836 height 408
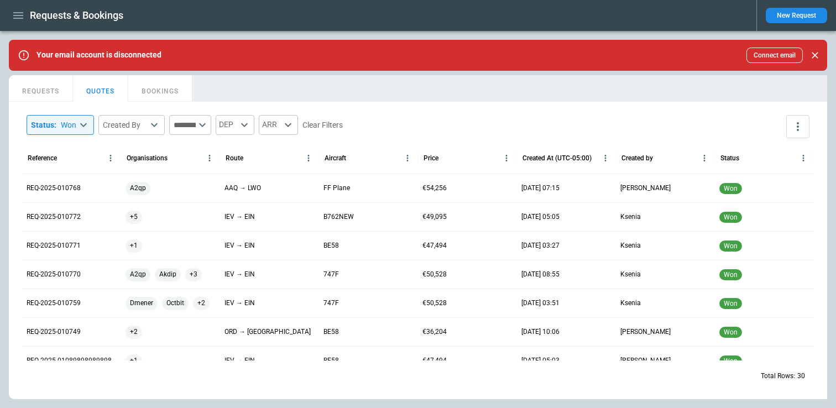
click at [136, 123] on body "Requests & Bookings New Request Your email account is disconnected Connect emai…" at bounding box center [418, 204] width 836 height 408
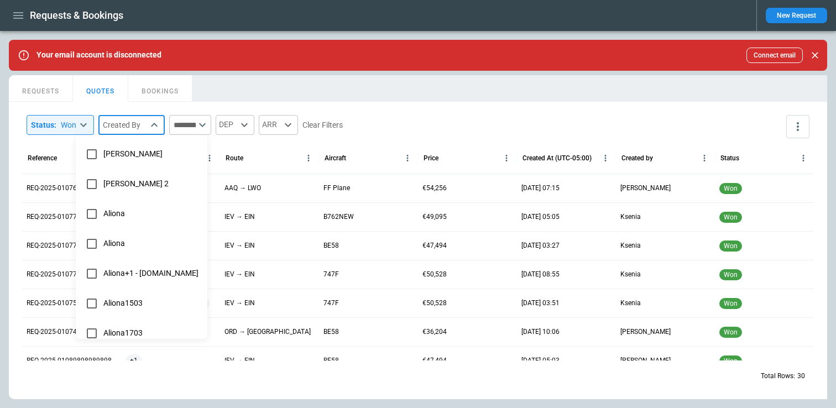
click at [54, 92] on div at bounding box center [418, 204] width 836 height 408
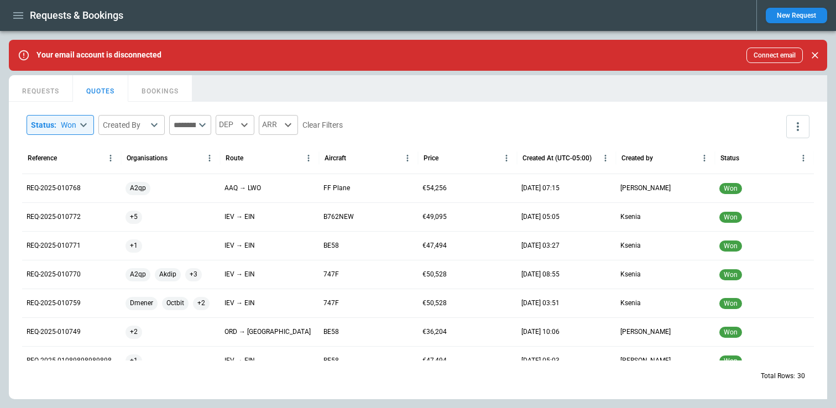
click at [44, 92] on button "REQUESTS" at bounding box center [41, 88] width 64 height 27
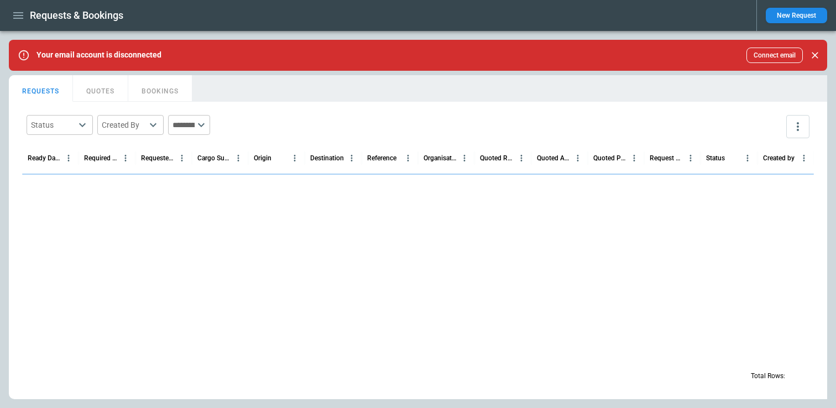
click at [65, 125] on body "Requests & Bookings New Request Your email account is disconnected Connect emai…" at bounding box center [418, 204] width 836 height 408
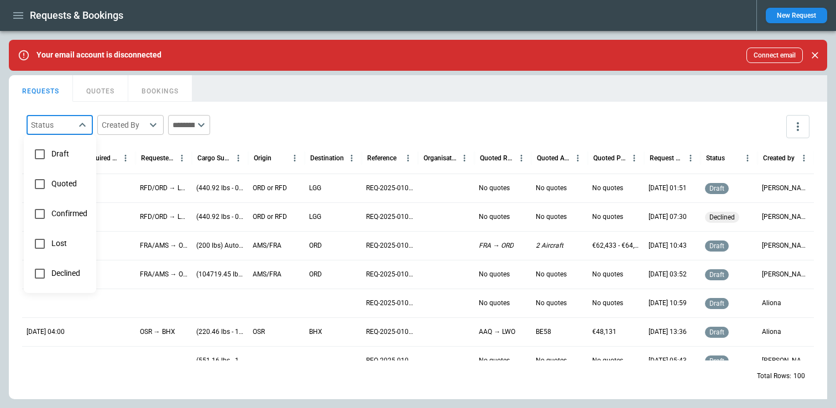
click at [119, 144] on div at bounding box center [418, 204] width 836 height 408
click at [102, 93] on button "QUOTES" at bounding box center [100, 88] width 55 height 27
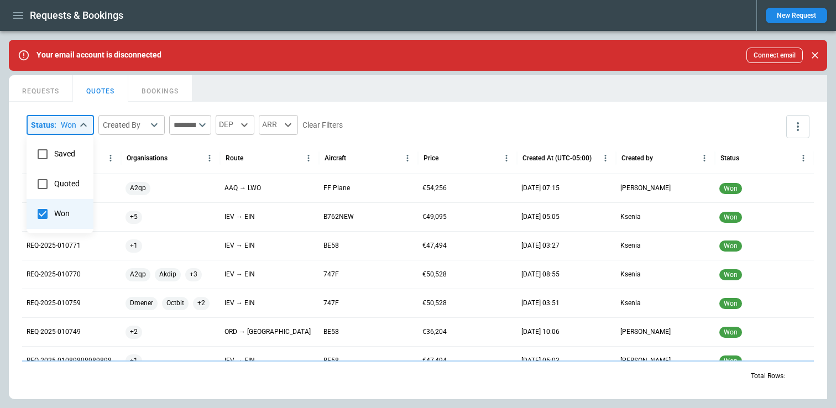
click at [78, 116] on body "Requests & Bookings New Request Your email account is disconnected Connect emai…" at bounding box center [418, 204] width 836 height 408
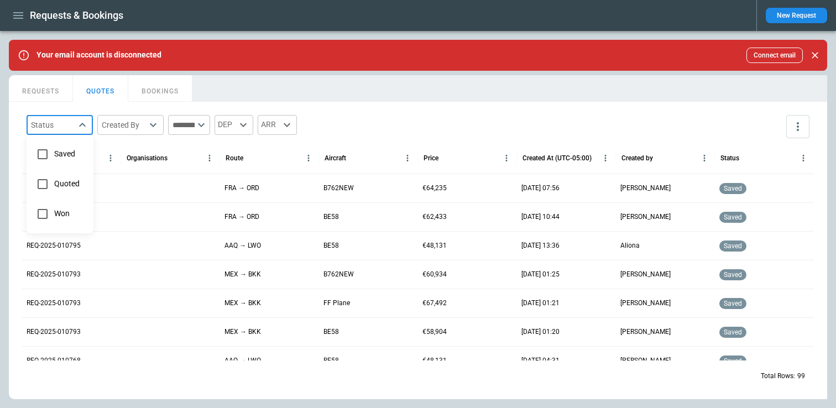
click at [421, 119] on div at bounding box center [418, 204] width 836 height 408
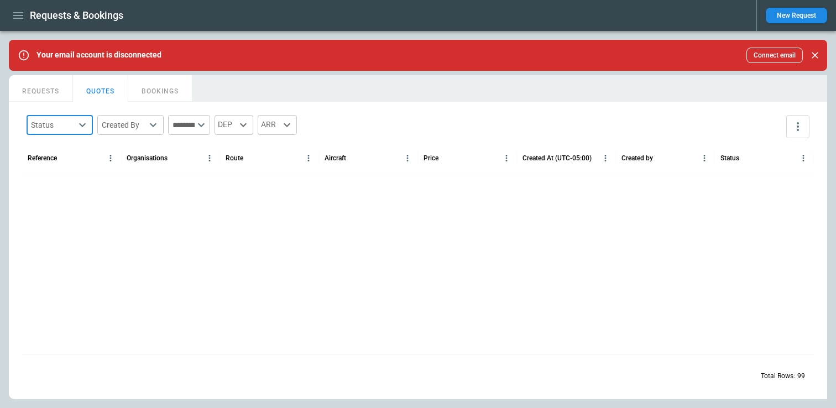
scroll to position [480, 0]
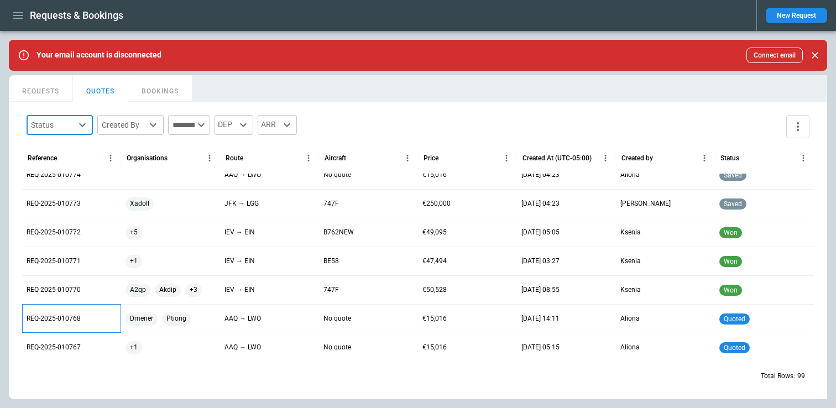
click at [43, 321] on p "REQ-2025-010768" at bounding box center [54, 318] width 54 height 9
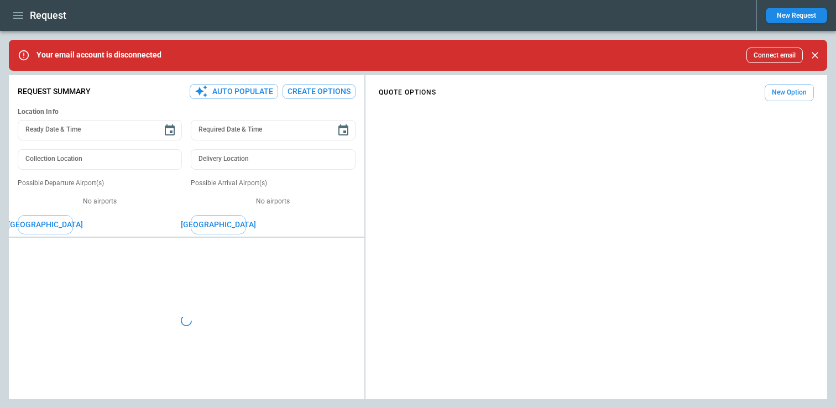
type input "**********"
type textarea "*"
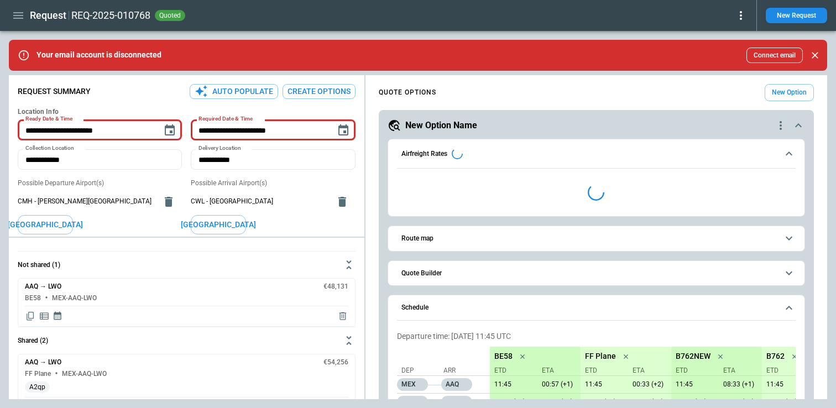
type input "**********"
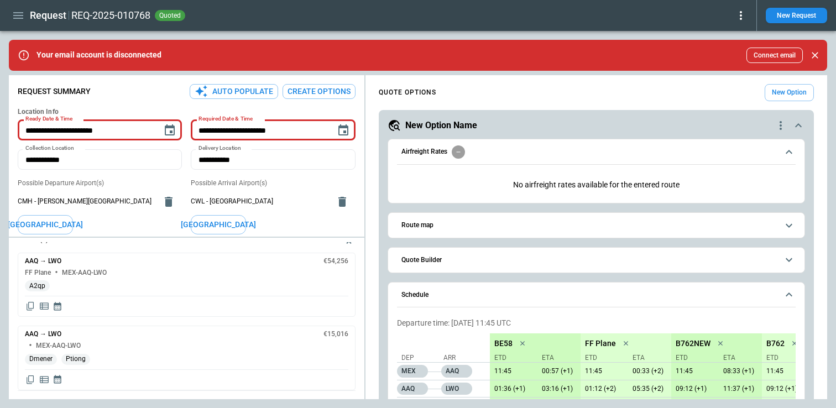
scroll to position [79, 0]
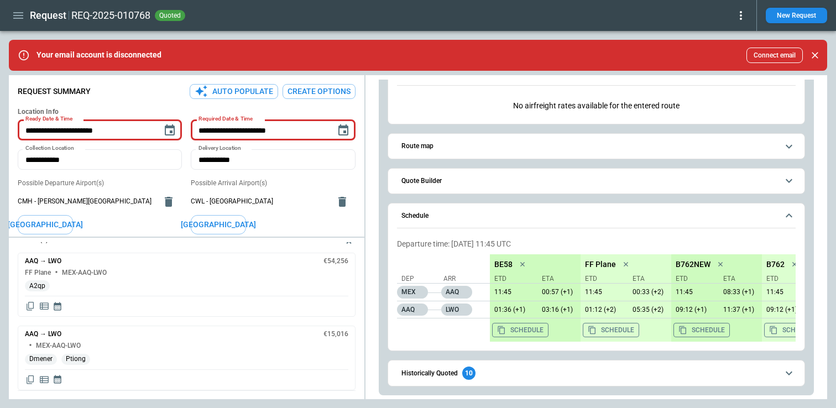
click at [554, 212] on span "Schedule" at bounding box center [589, 215] width 376 height 7
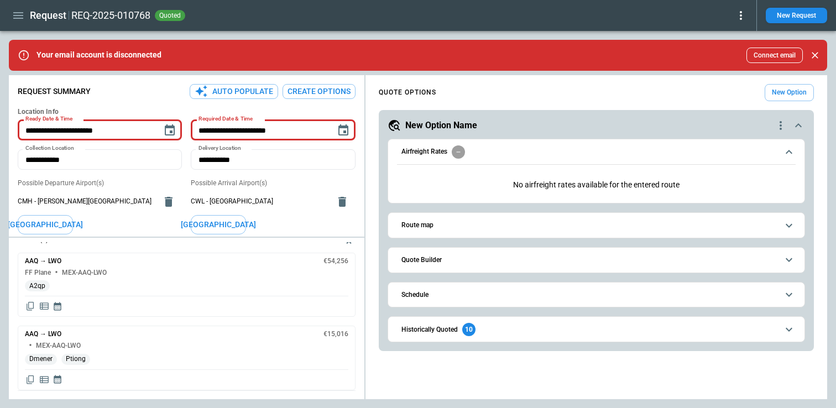
scroll to position [0, 0]
click at [494, 326] on span "Historically Quoted 10" at bounding box center [589, 329] width 376 height 13
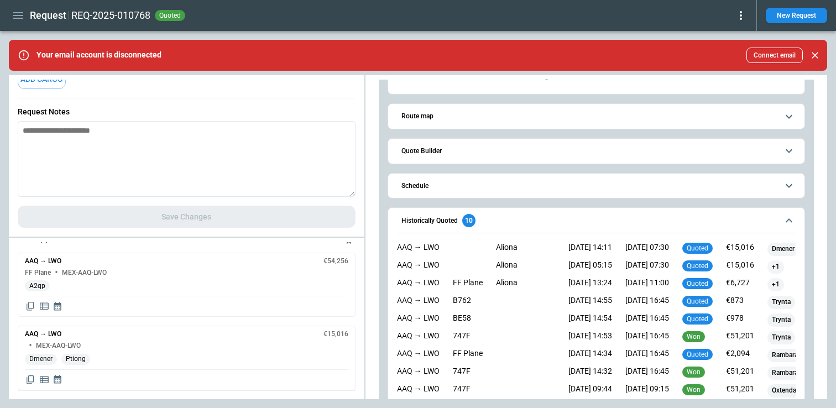
scroll to position [232, 0]
click at [151, 201] on div "FF Plane MEX-AAQ-LWO" at bounding box center [186, 196] width 323 height 7
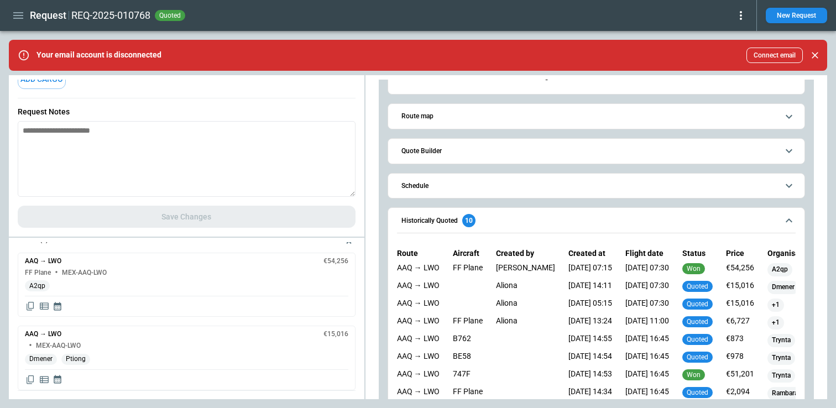
click at [474, 148] on span "Quote Builder" at bounding box center [589, 151] width 376 height 7
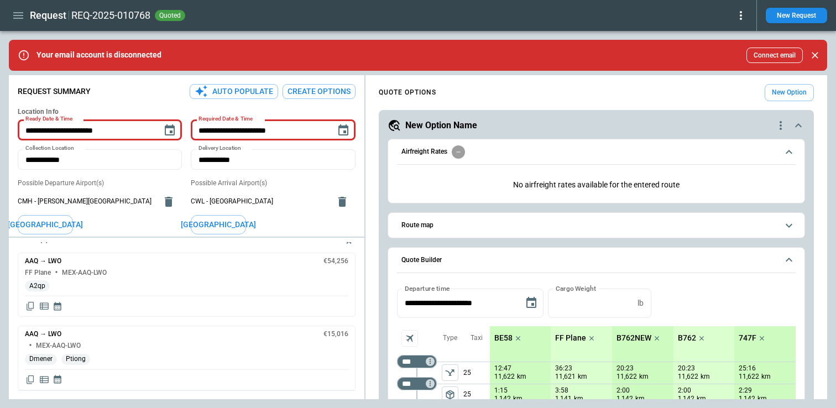
click at [21, 25] on div "Request REQ-2025-010768 quoted New Request" at bounding box center [418, 15] width 836 height 31
click at [256, 189] on div "AAQ → LWO €54,256" at bounding box center [186, 185] width 323 height 7
click at [216, 225] on div "AAQ → LWO €54,256 FF Plane MEX-AAQ-LWO A2qp" at bounding box center [187, 201] width 338 height 49
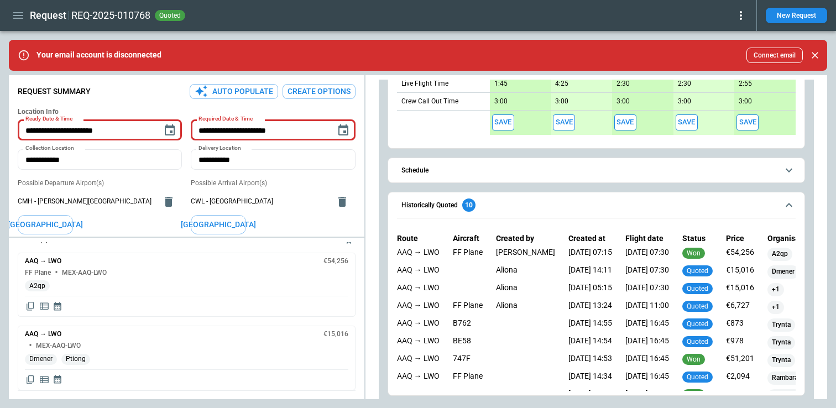
click at [498, 252] on div "Andy Burvill" at bounding box center [525, 254] width 59 height 13
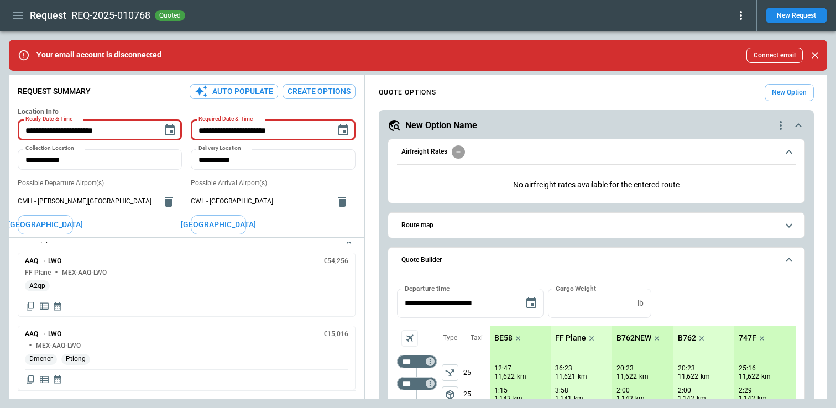
click at [493, 178] on p "No airfreight rates available for the entered route" at bounding box center [596, 184] width 398 height 27
click at [779, 119] on icon "quote-option-actions" at bounding box center [780, 125] width 13 height 13
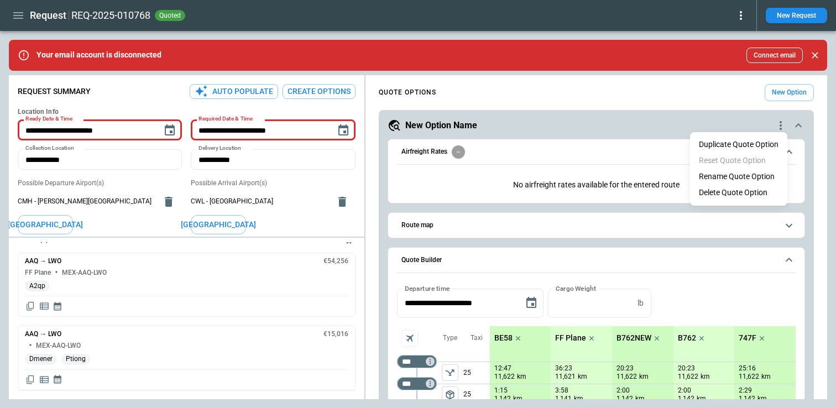
click at [397, 183] on div at bounding box center [418, 204] width 836 height 408
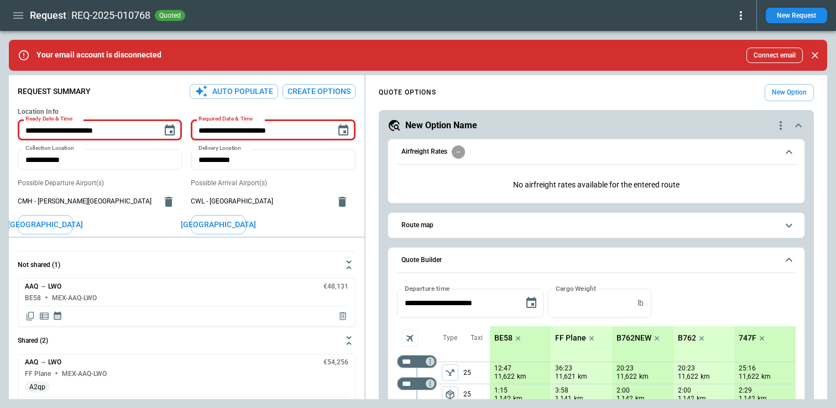
click at [22, 18] on icon "button" at bounding box center [18, 15] width 10 height 7
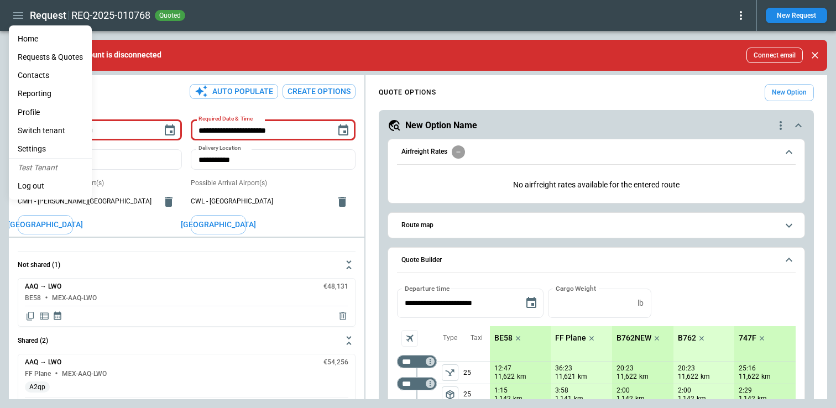
click at [38, 57] on Quotes "Requests & Quotes" at bounding box center [50, 57] width 83 height 18
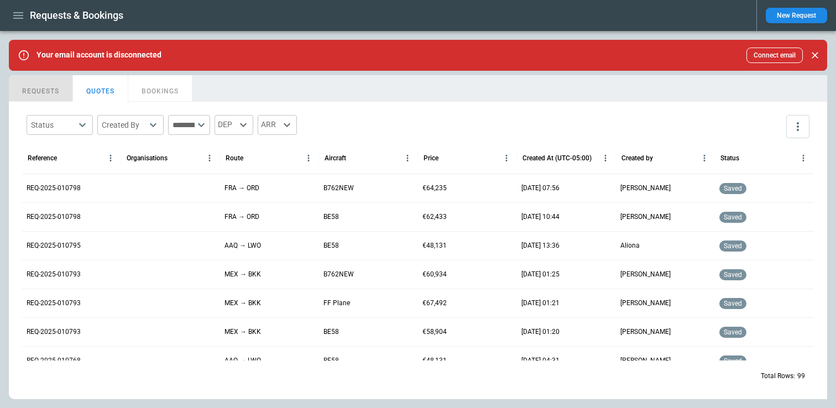
click at [44, 96] on button "REQUESTS" at bounding box center [41, 88] width 64 height 27
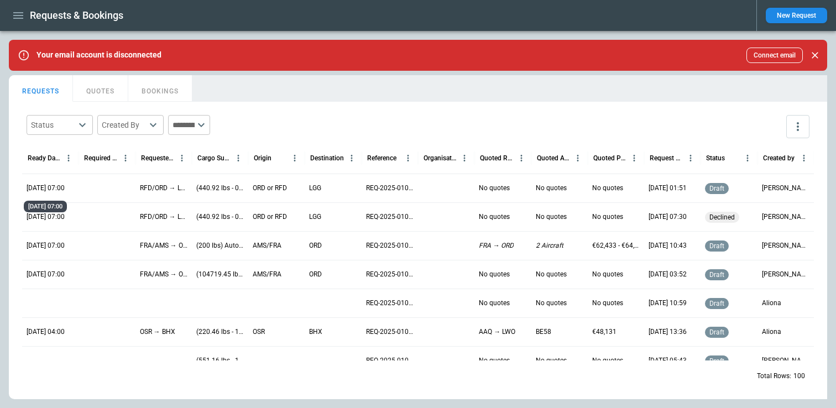
click at [50, 191] on p "06/10/25 07:00" at bounding box center [46, 187] width 38 height 9
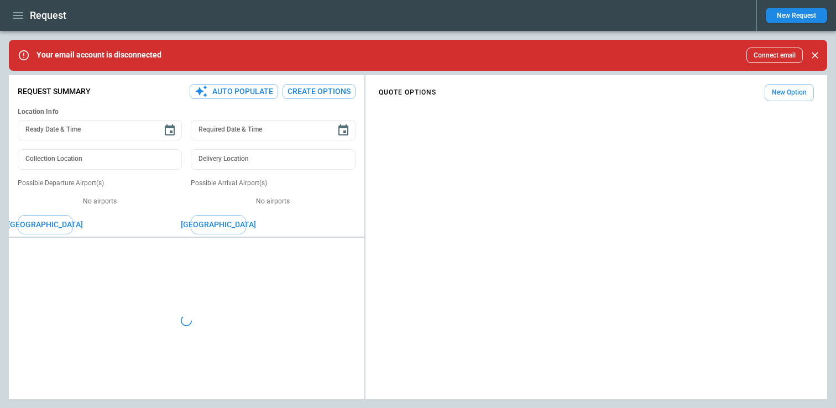
type textarea "*"
type input "**********"
type input "***"
type textarea "*"
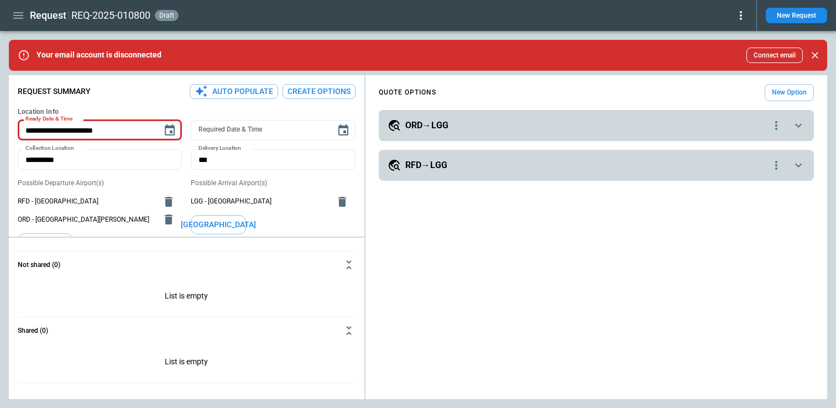
click at [428, 126] on h5 "ORD→LGG" at bounding box center [426, 125] width 43 height 12
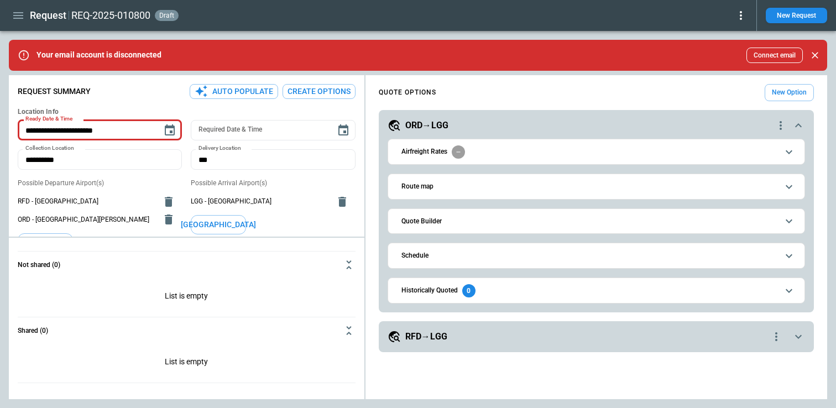
click at [428, 126] on h5 "ORD→LGG" at bounding box center [426, 125] width 43 height 12
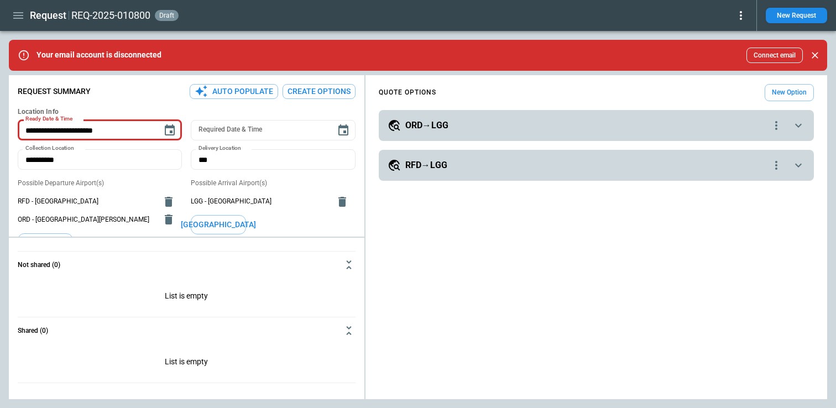
click at [775, 88] on button "New Option" at bounding box center [788, 92] width 49 height 17
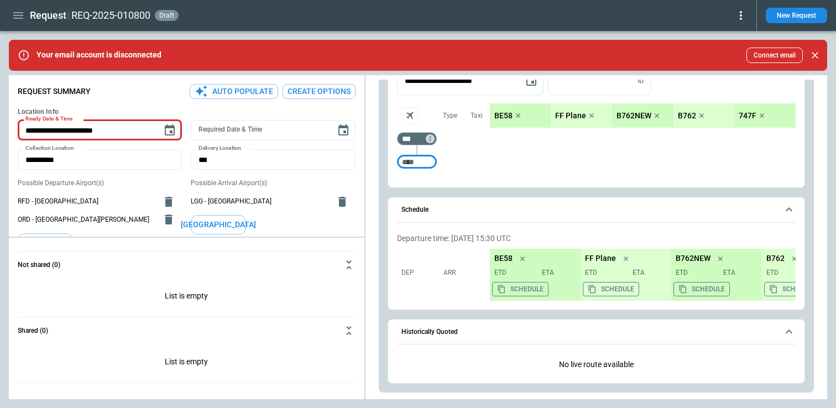
scroll to position [447, 0]
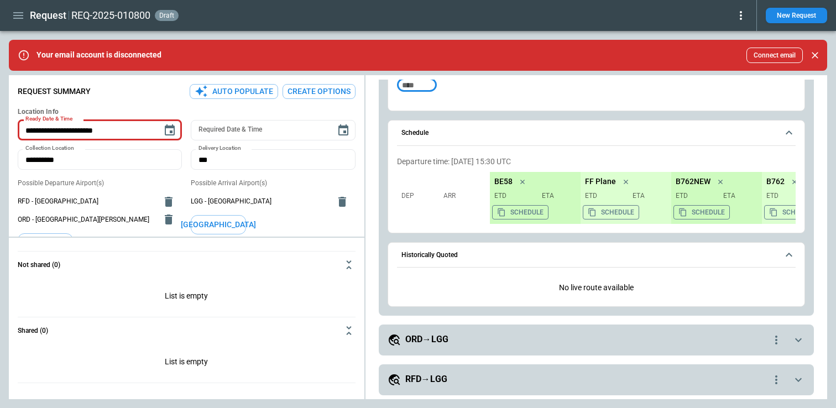
click at [504, 48] on div "Your email account is disconnected Connect email" at bounding box center [419, 55] width 766 height 15
click at [17, 22] on icon "button" at bounding box center [18, 15] width 13 height 13
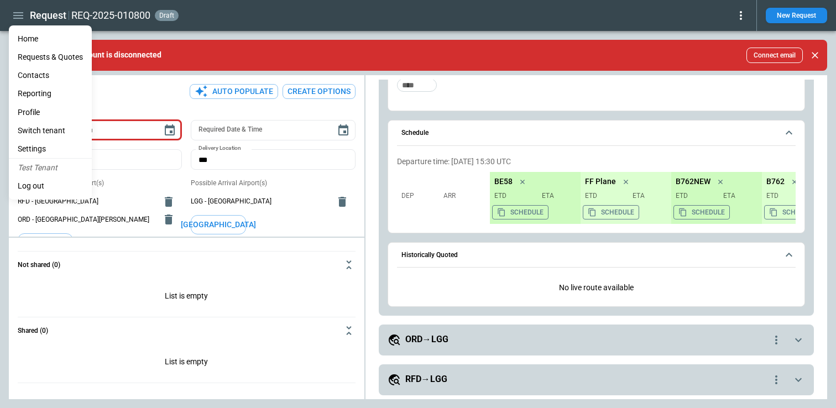
click at [44, 62] on Quotes "Requests & Quotes" at bounding box center [50, 57] width 83 height 18
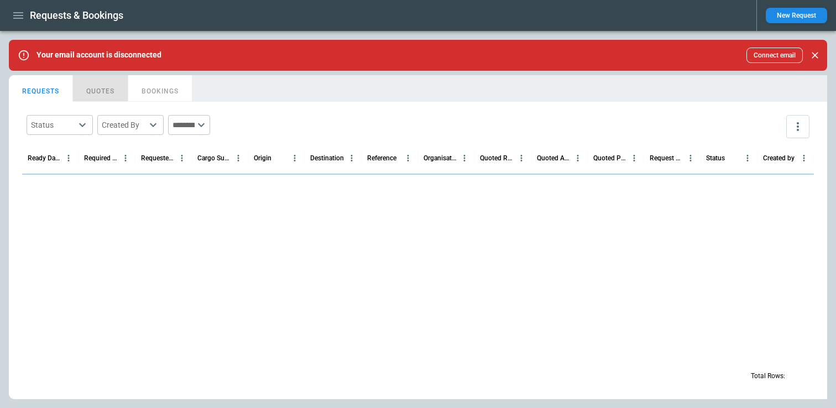
click at [95, 90] on button "QUOTES" at bounding box center [100, 88] width 55 height 27
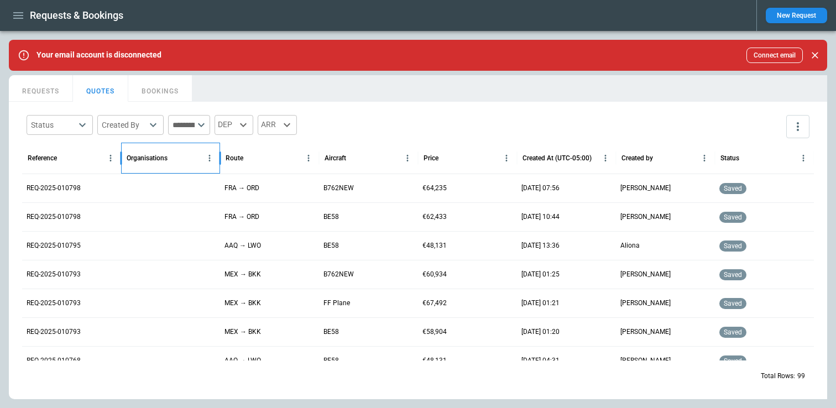
click at [144, 162] on div "Organisations" at bounding box center [164, 158] width 75 height 30
click at [207, 162] on icon "Organisations column menu" at bounding box center [209, 158] width 10 height 10
click at [140, 218] on div at bounding box center [170, 216] width 99 height 29
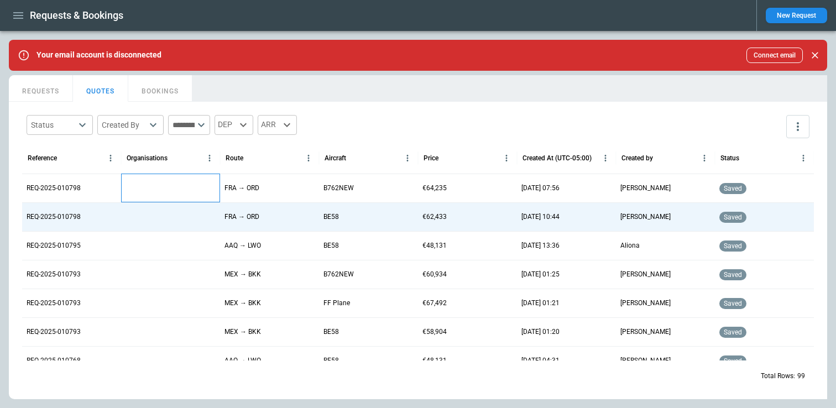
click at [153, 186] on div at bounding box center [170, 188] width 99 height 29
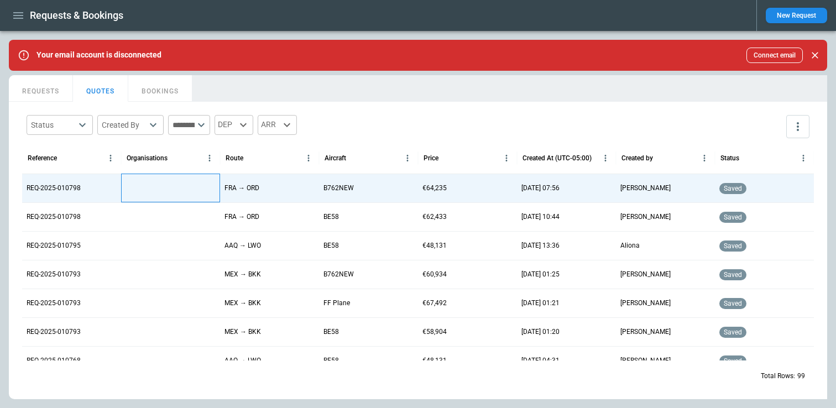
click at [153, 186] on div at bounding box center [170, 188] width 99 height 29
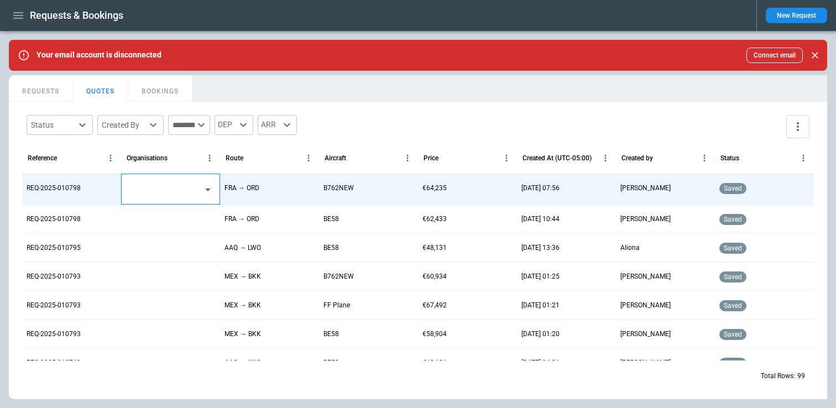
click at [153, 186] on input "text" at bounding box center [162, 189] width 71 height 19
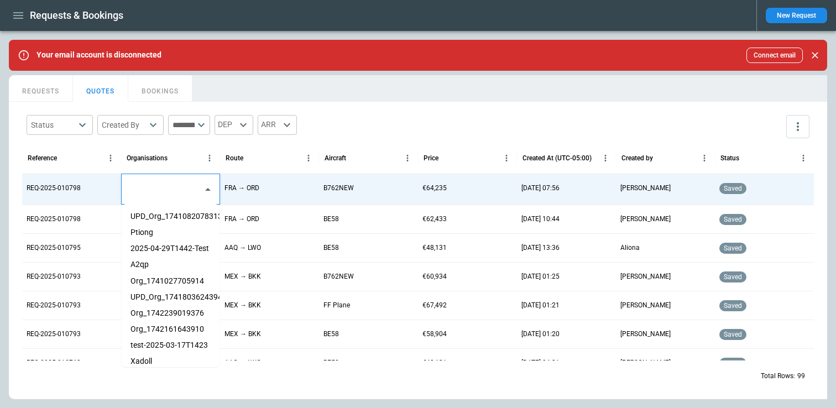
click at [148, 262] on li "A2qp" at bounding box center [171, 264] width 98 height 16
click at [116, 240] on div "REQ-2025-010795" at bounding box center [71, 247] width 99 height 29
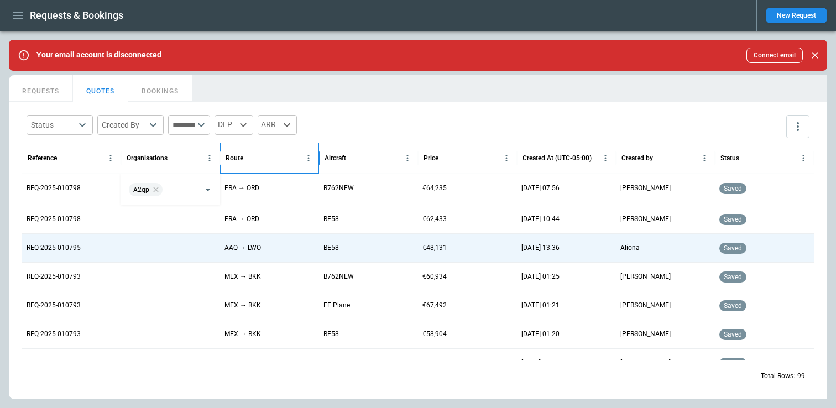
click at [225, 157] on div "Route" at bounding box center [234, 158] width 18 height 8
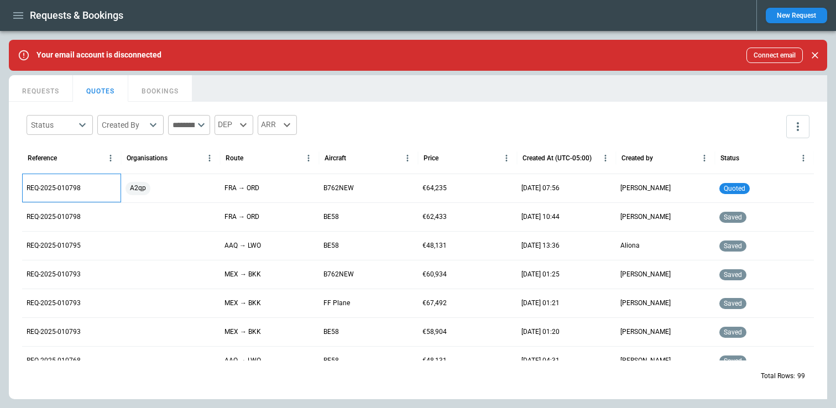
click at [41, 190] on p "REQ-2025-010798" at bounding box center [54, 187] width 54 height 9
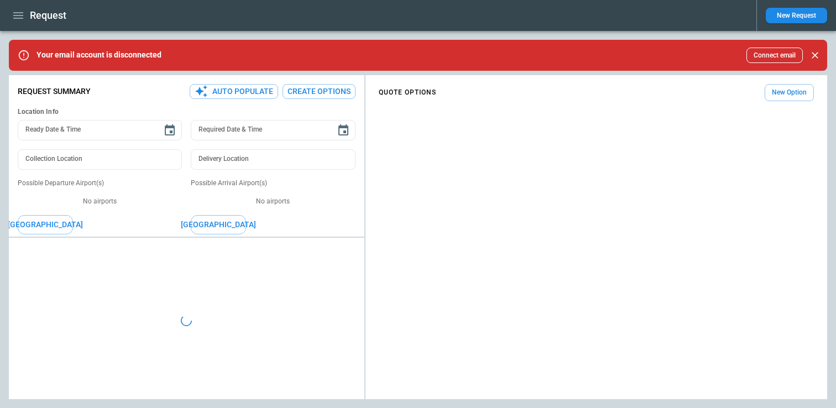
type input "**********"
type input "*******"
type input "***"
type textarea "*"
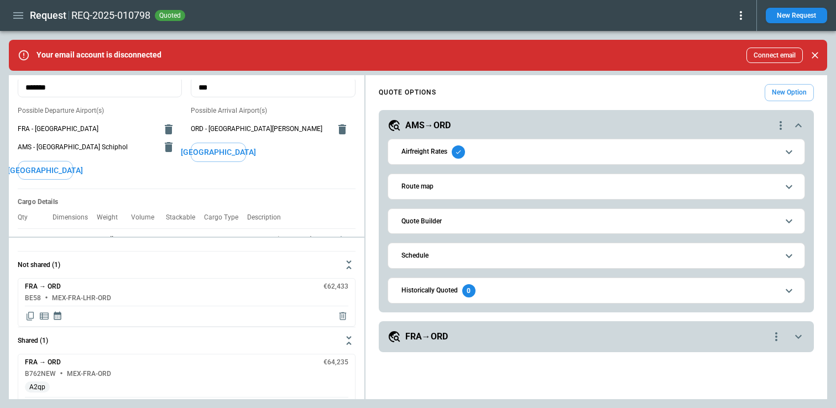
scroll to position [28, 0]
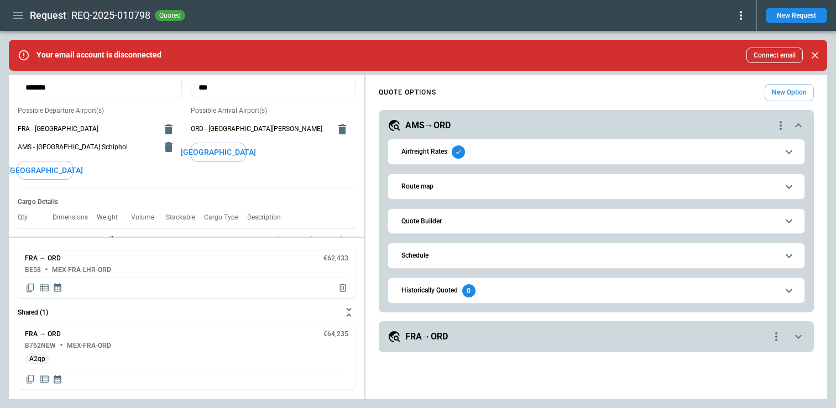
click at [454, 328] on div "**********" at bounding box center [596, 336] width 435 height 31
click at [449, 334] on div "FRA→ORD" at bounding box center [578, 336] width 382 height 13
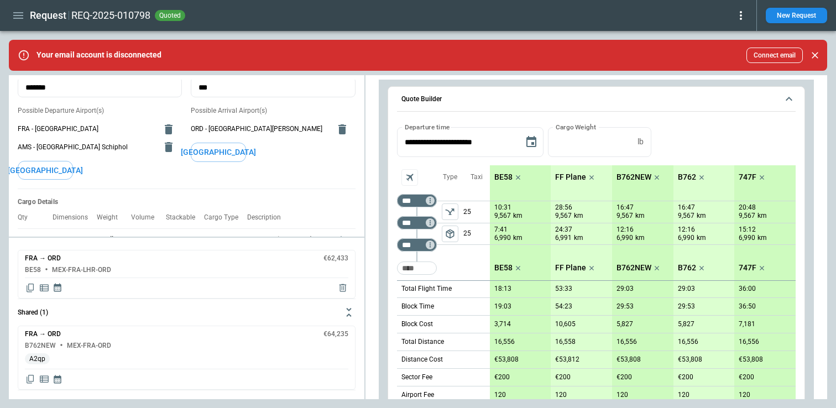
scroll to position [783, 0]
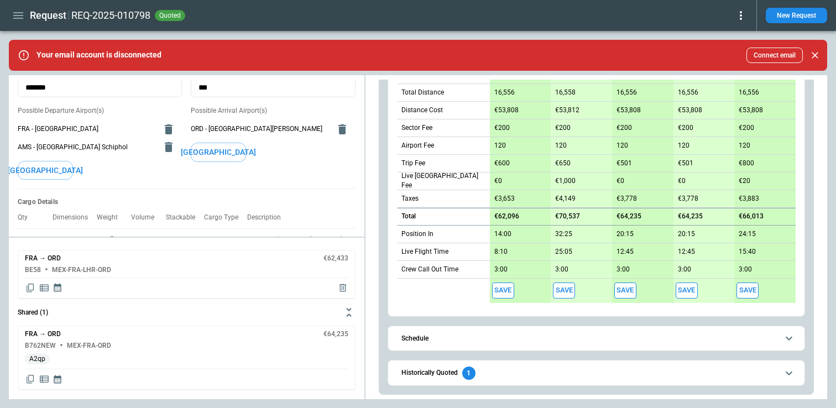
click at [434, 372] on h6 "Historically Quoted" at bounding box center [429, 372] width 56 height 7
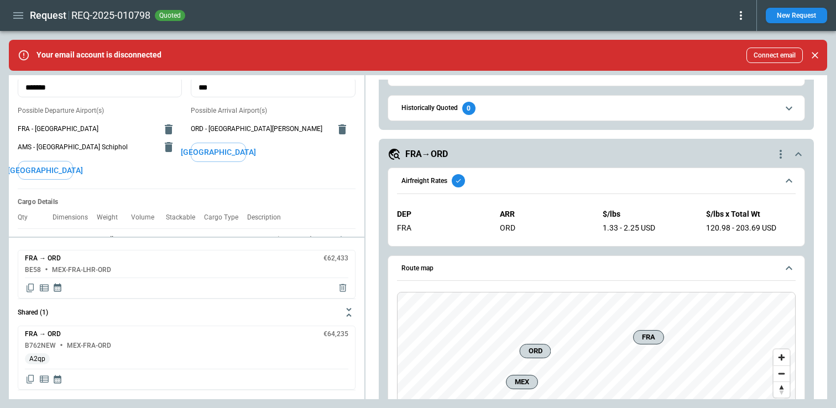
scroll to position [180, 0]
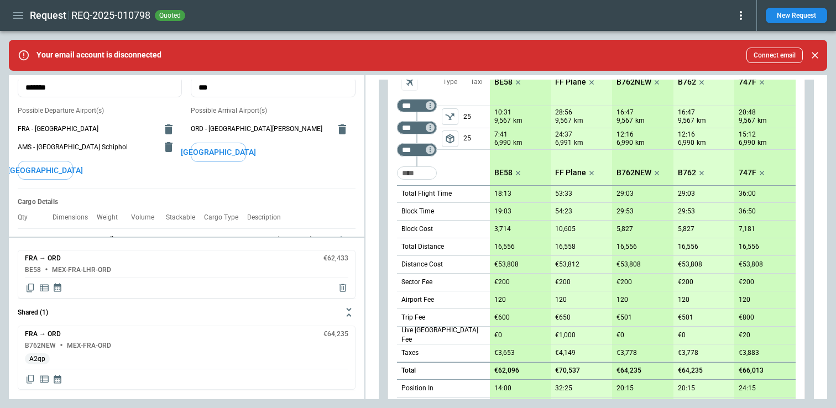
scroll to position [839, 0]
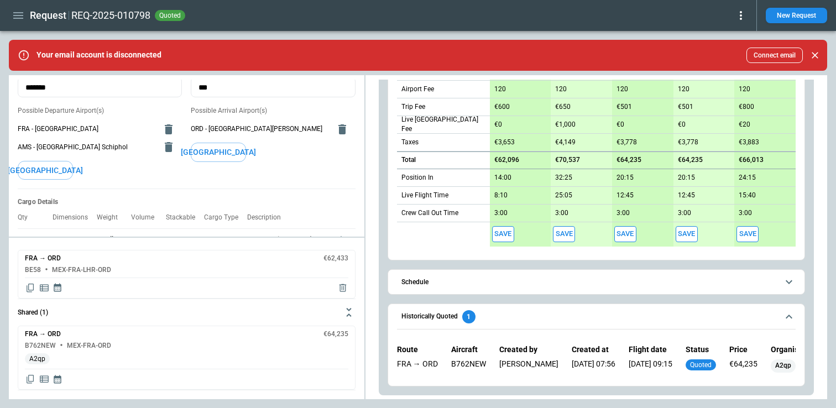
click at [563, 232] on button "Save" at bounding box center [564, 234] width 22 height 16
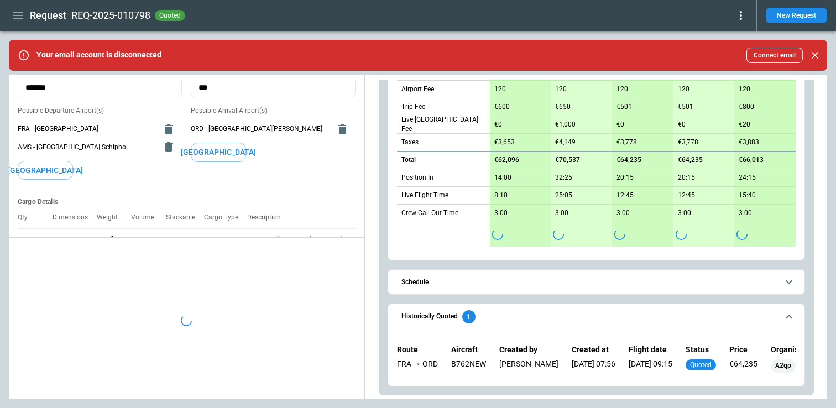
scroll to position [0, 0]
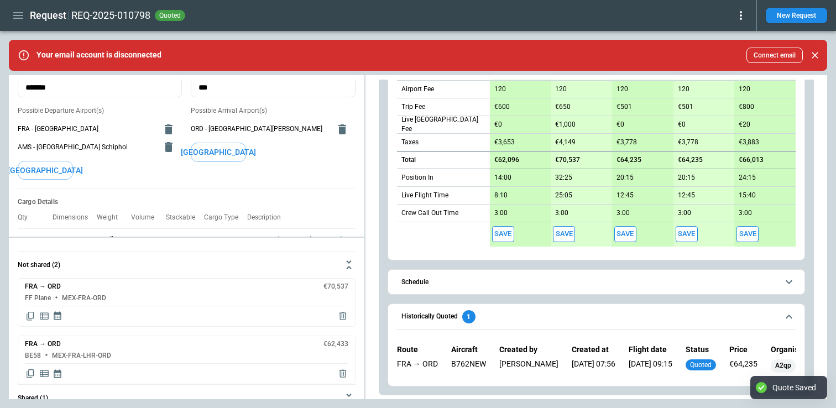
type textarea "*"
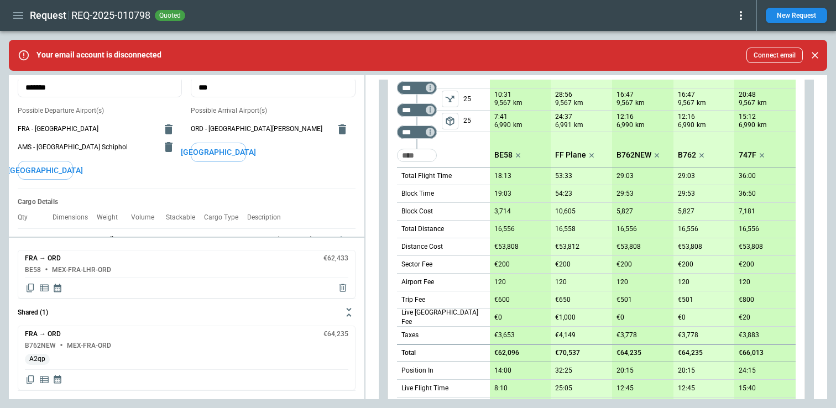
scroll to position [839, 0]
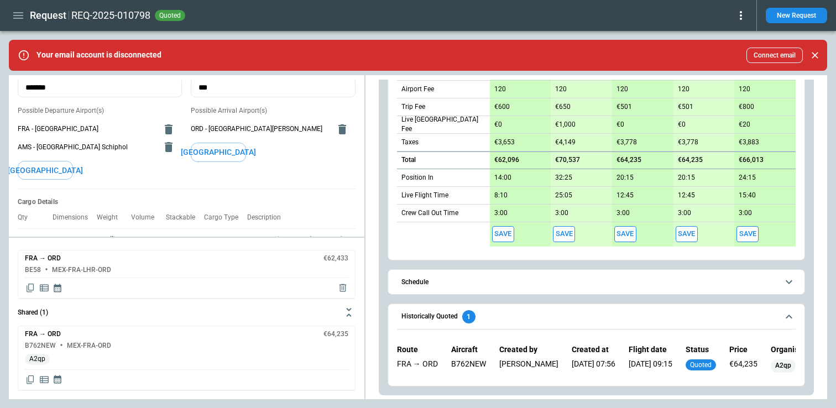
click at [409, 341] on div "Route Aircraft Created by Created at Flight date Status Price Organisation FRA …" at bounding box center [596, 358] width 398 height 45
click at [198, 216] on div "B762NEW MEX-FRA-ORD" at bounding box center [186, 212] width 323 height 7
click at [223, 276] on div "FRA → ORD €62,433 BE58 MEX-FRA-LHR-ORD" at bounding box center [187, 274] width 338 height 49
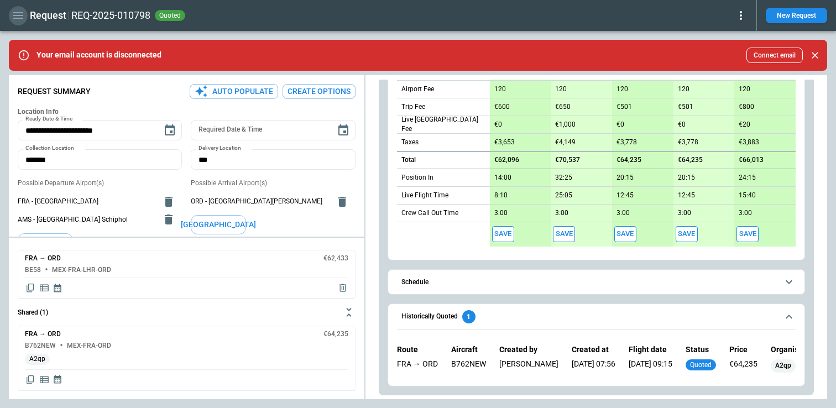
click at [17, 24] on button "button" at bounding box center [18, 15] width 19 height 19
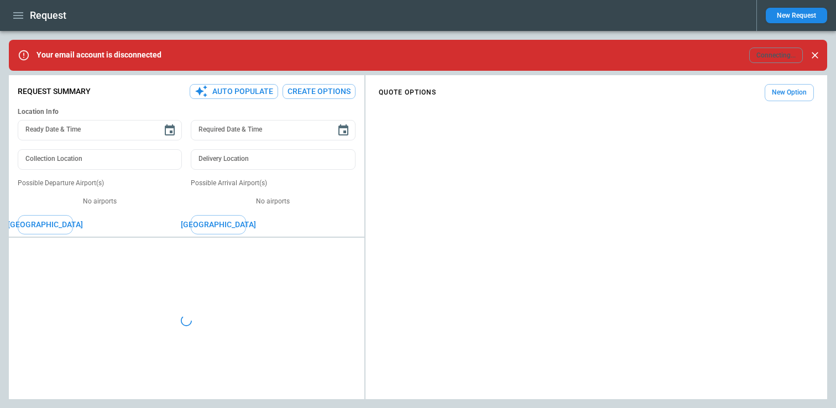
type input "**********"
type input "*******"
type input "***"
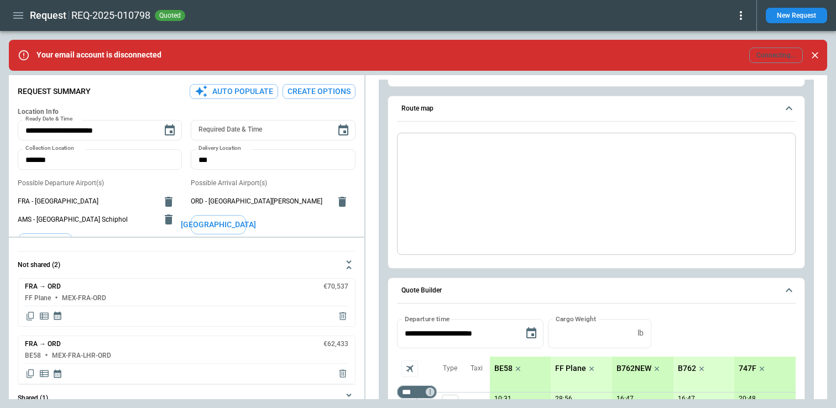
type textarea "*"
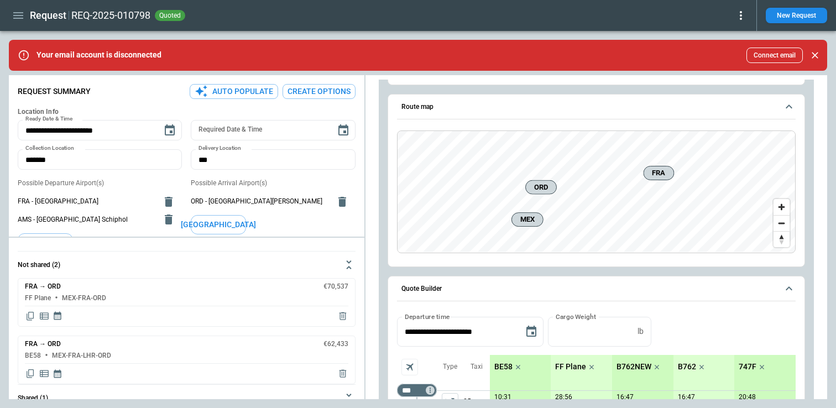
scroll to position [342, 0]
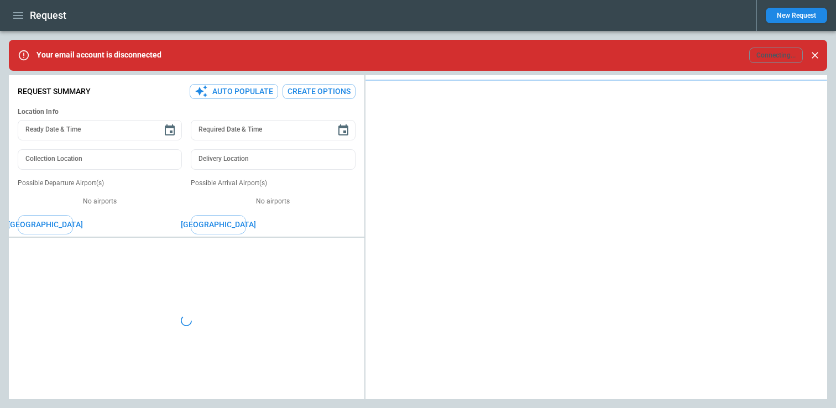
type input "**********"
type input "*******"
type input "***"
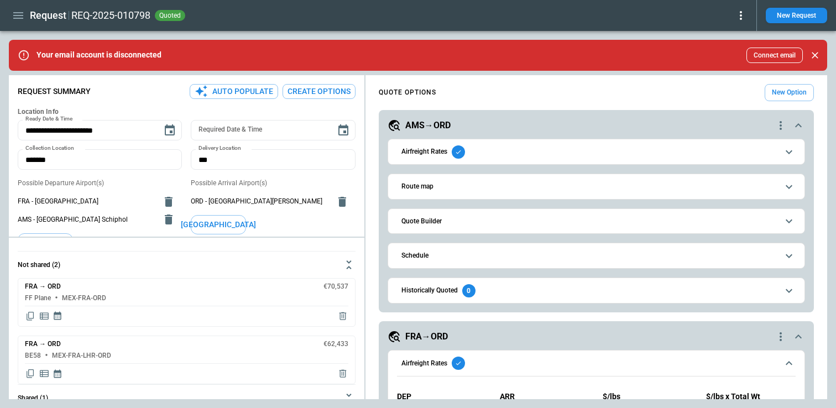
type textarea "*"
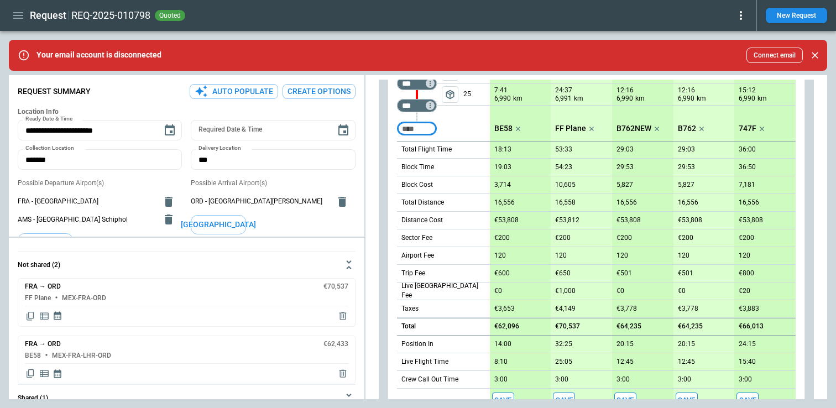
scroll to position [839, 0]
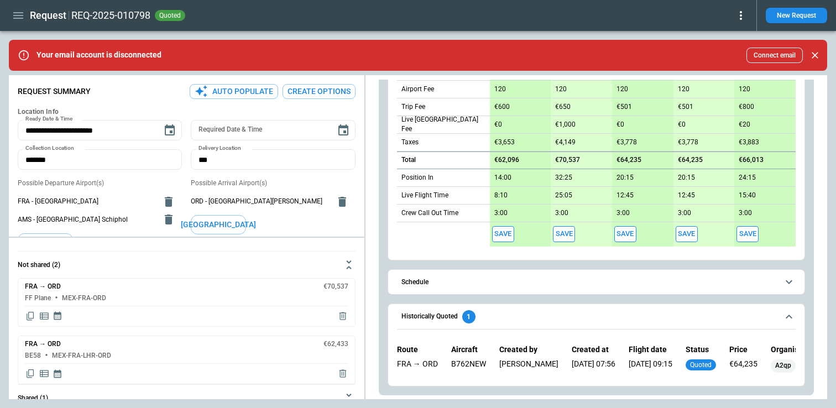
click at [485, 316] on span "Historically Quoted 1" at bounding box center [589, 316] width 376 height 13
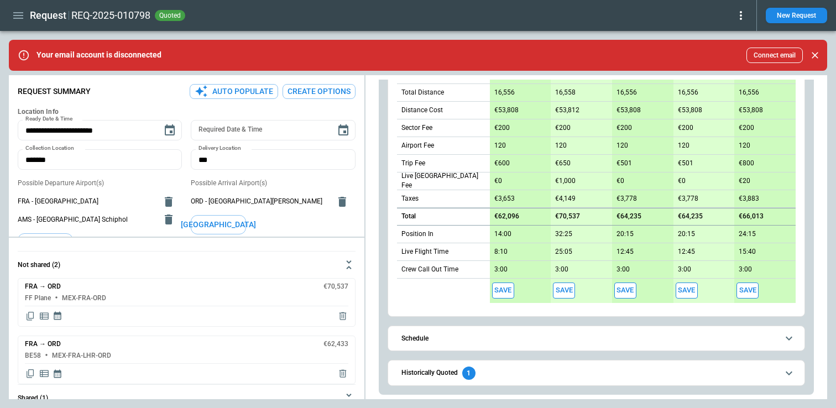
scroll to position [783, 0]
click at [481, 379] on span "Historically Quoted 1" at bounding box center [589, 372] width 376 height 13
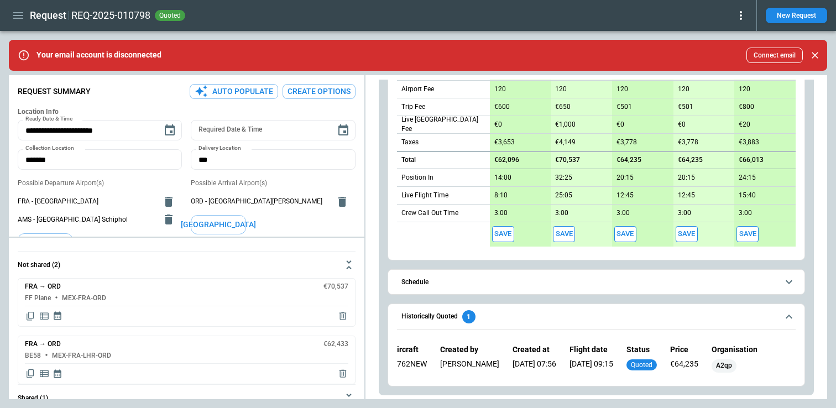
scroll to position [0, 0]
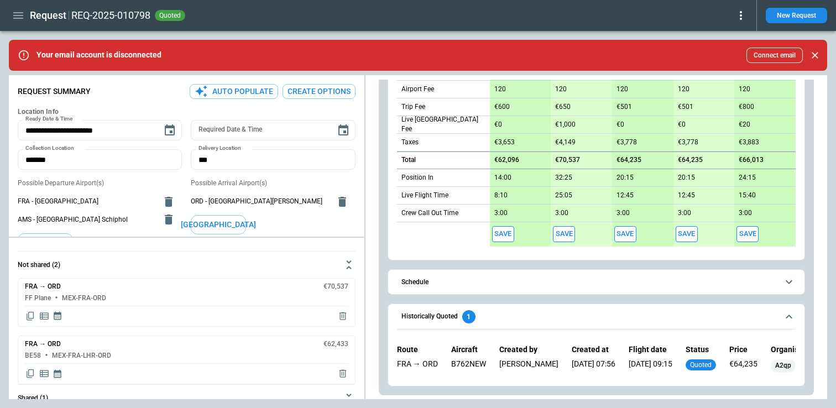
click at [445, 361] on div "Route Aircraft Created by Created at Flight date Status Price Organisation FRA …" at bounding box center [596, 358] width 398 height 45
click at [16, 13] on icon "button" at bounding box center [18, 15] width 10 height 7
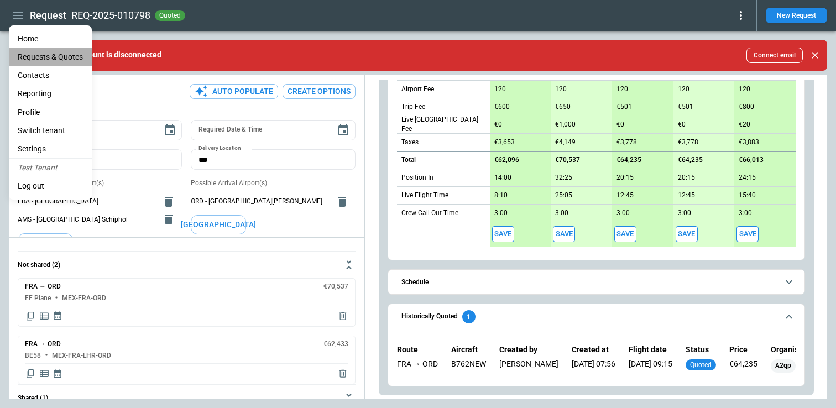
click at [43, 59] on Quotes "Requests & Quotes" at bounding box center [50, 57] width 83 height 18
